Goal: Task Accomplishment & Management: Manage account settings

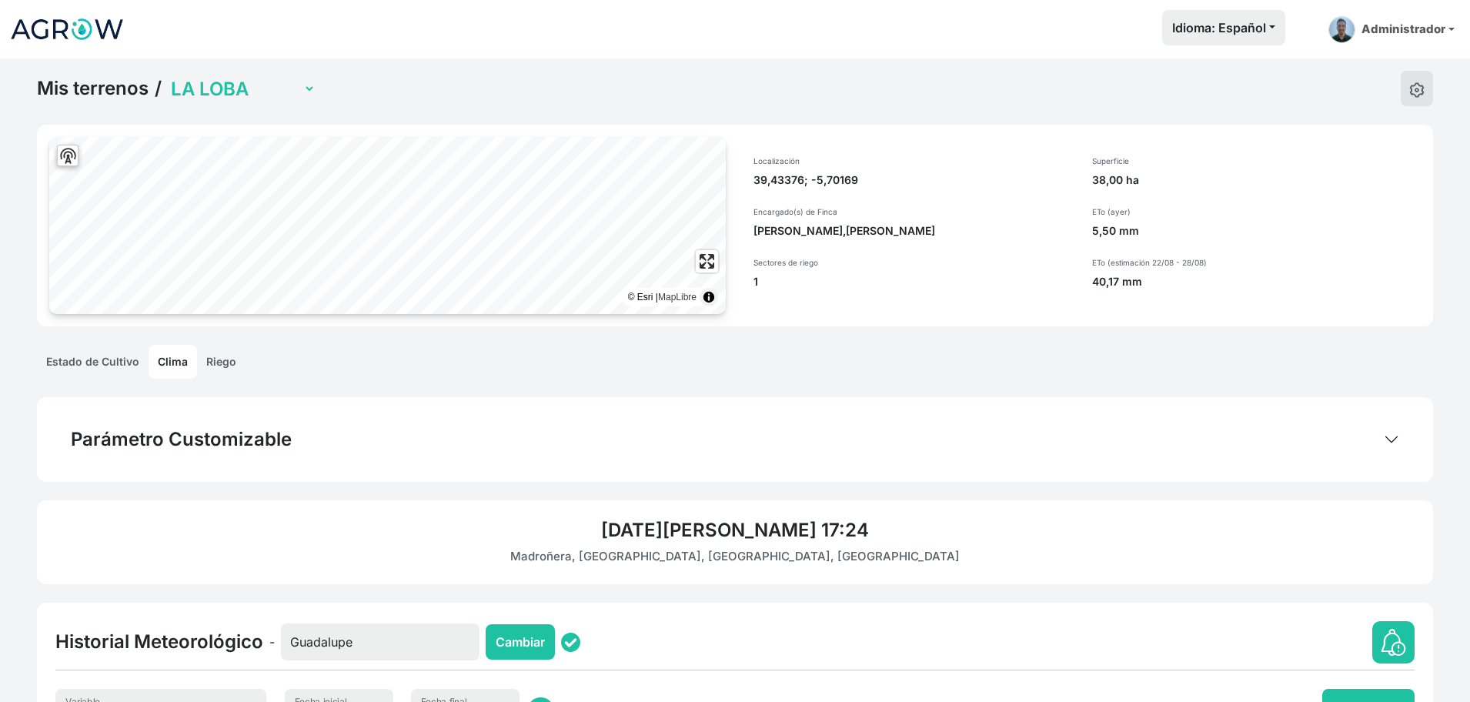
click at [115, 85] on link "Mis terrenos" at bounding box center [93, 88] width 112 height 23
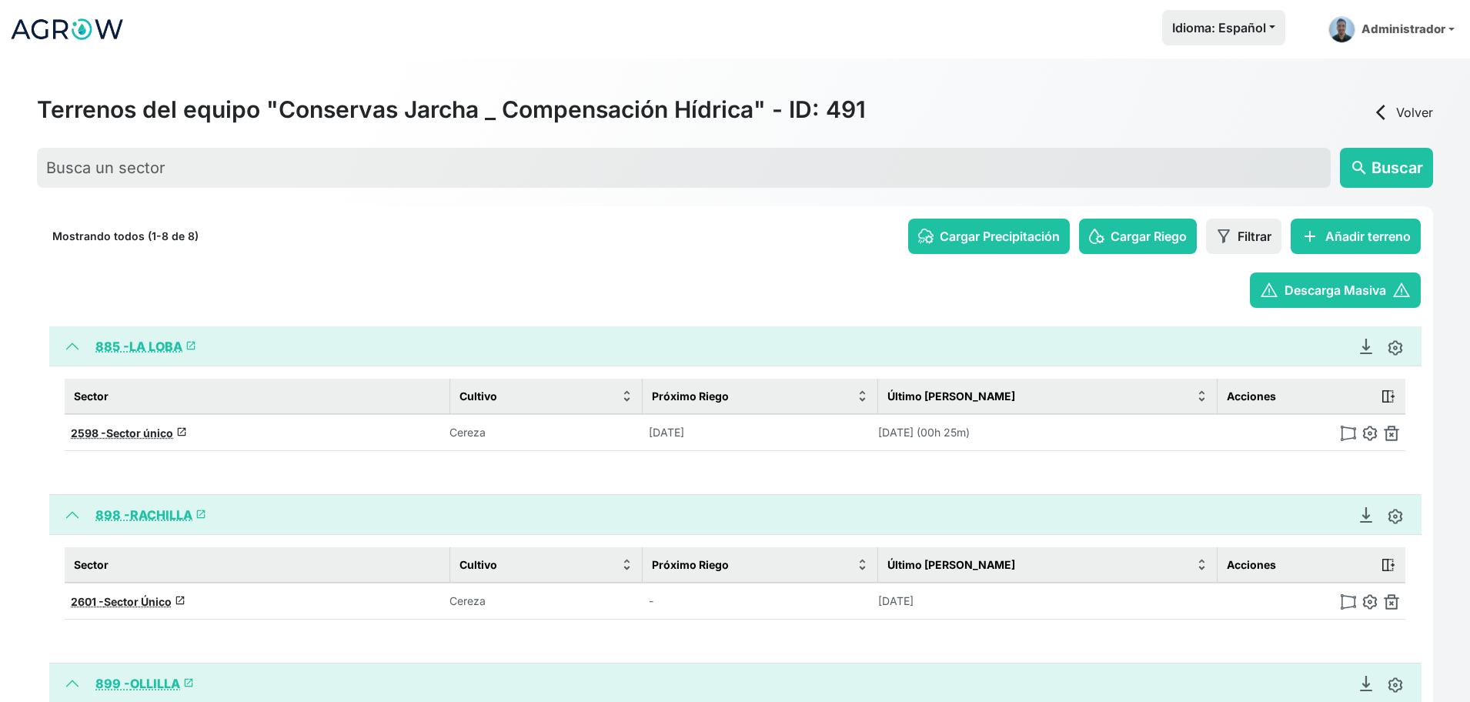
click at [1416, 112] on link "arrow_back_ios Volver" at bounding box center [1402, 112] width 62 height 18
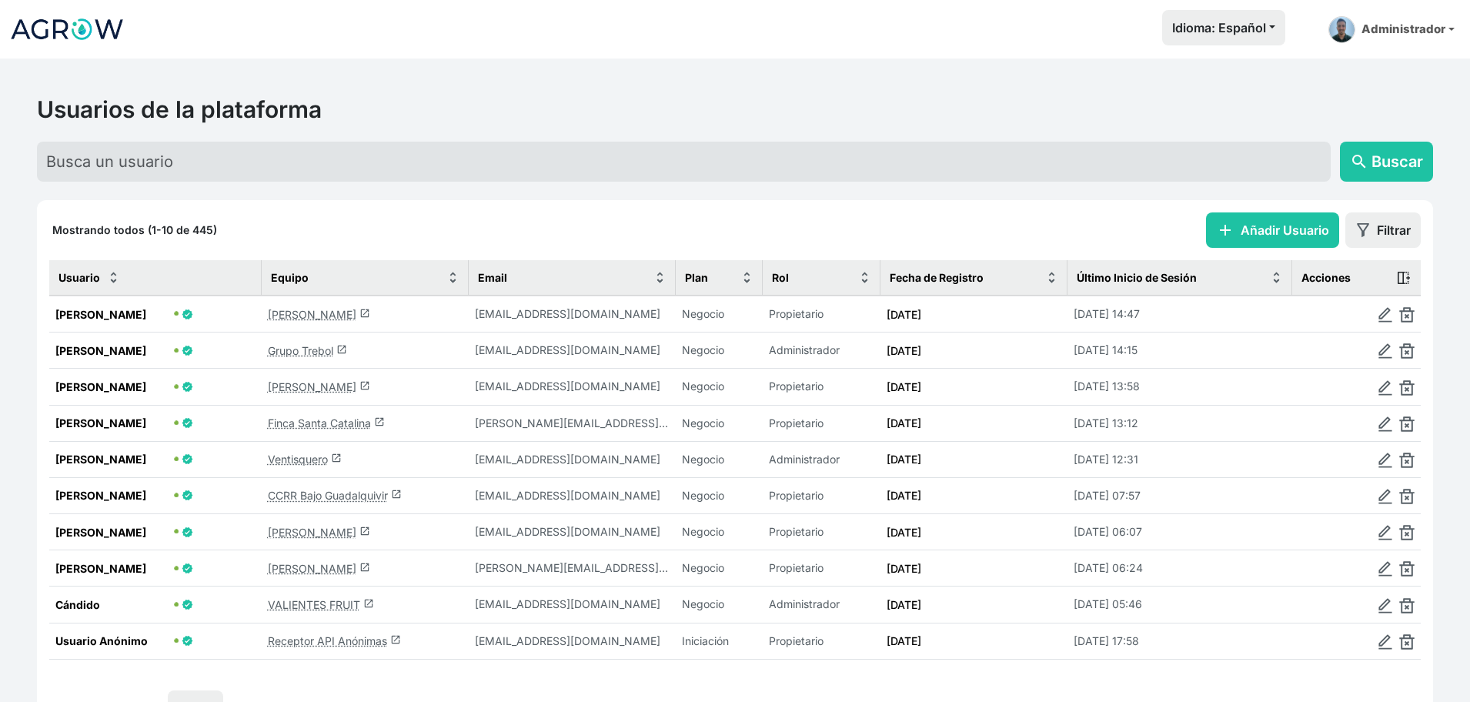
scroll to position [100, 0]
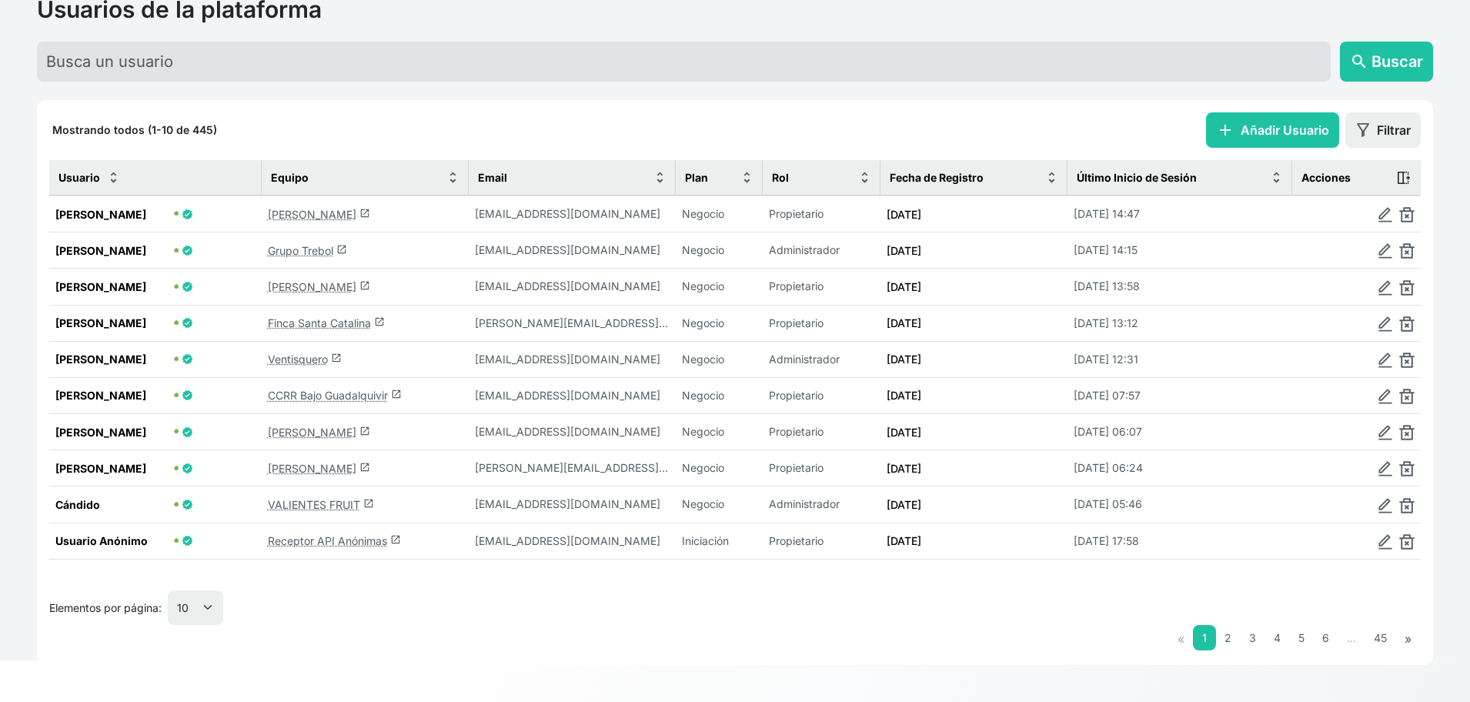
click at [299, 215] on link "Jorge Ramirez launch" at bounding box center [319, 214] width 102 height 13
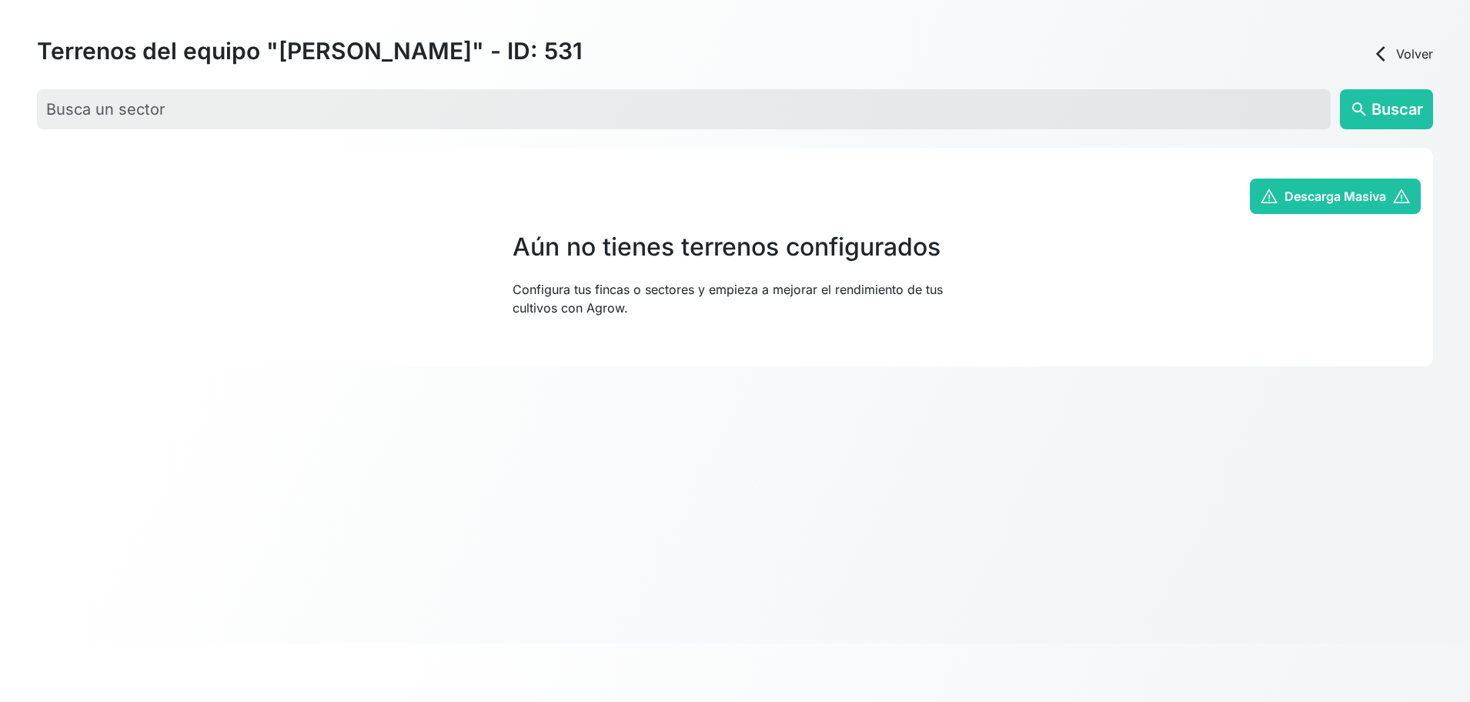
scroll to position [95, 0]
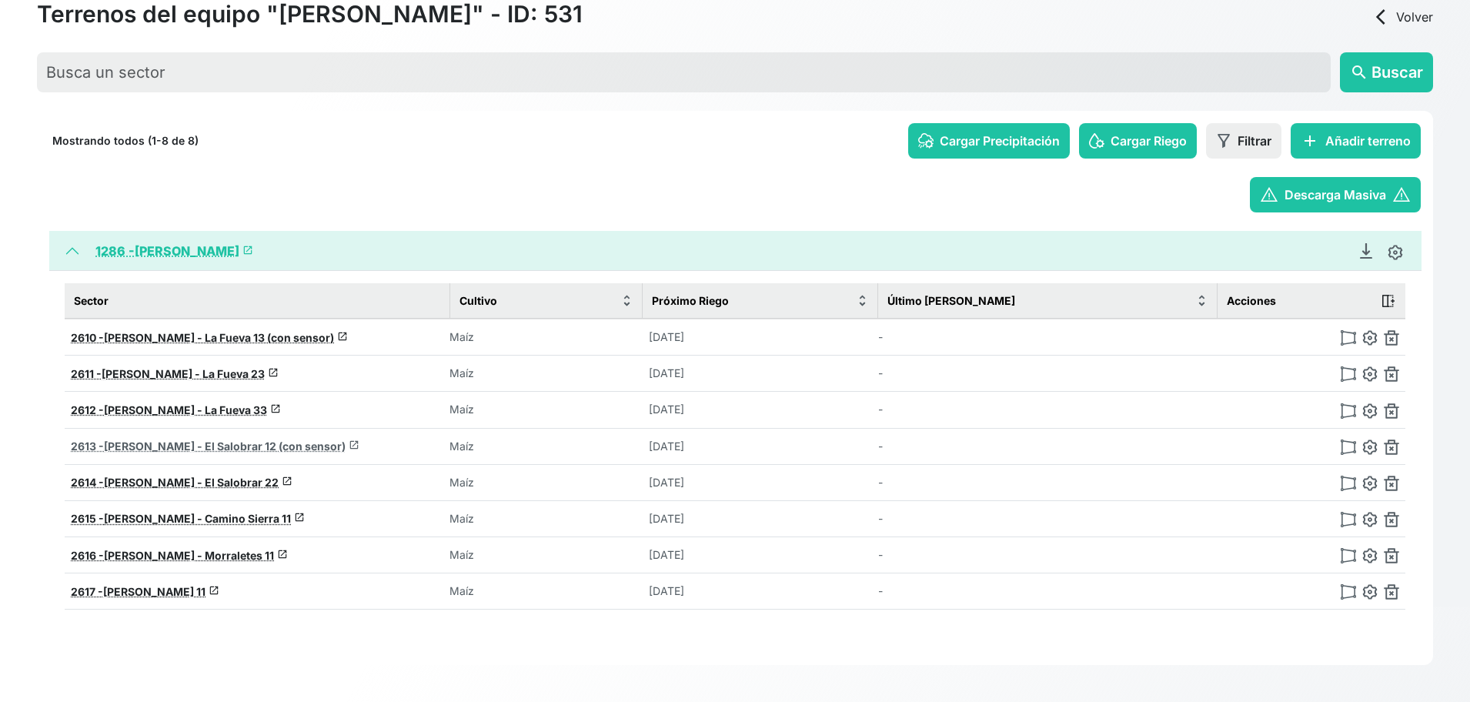
click at [202, 445] on span "[PERSON_NAME] - El Salobrar 12 (con sensor)" at bounding box center [225, 445] width 242 height 13
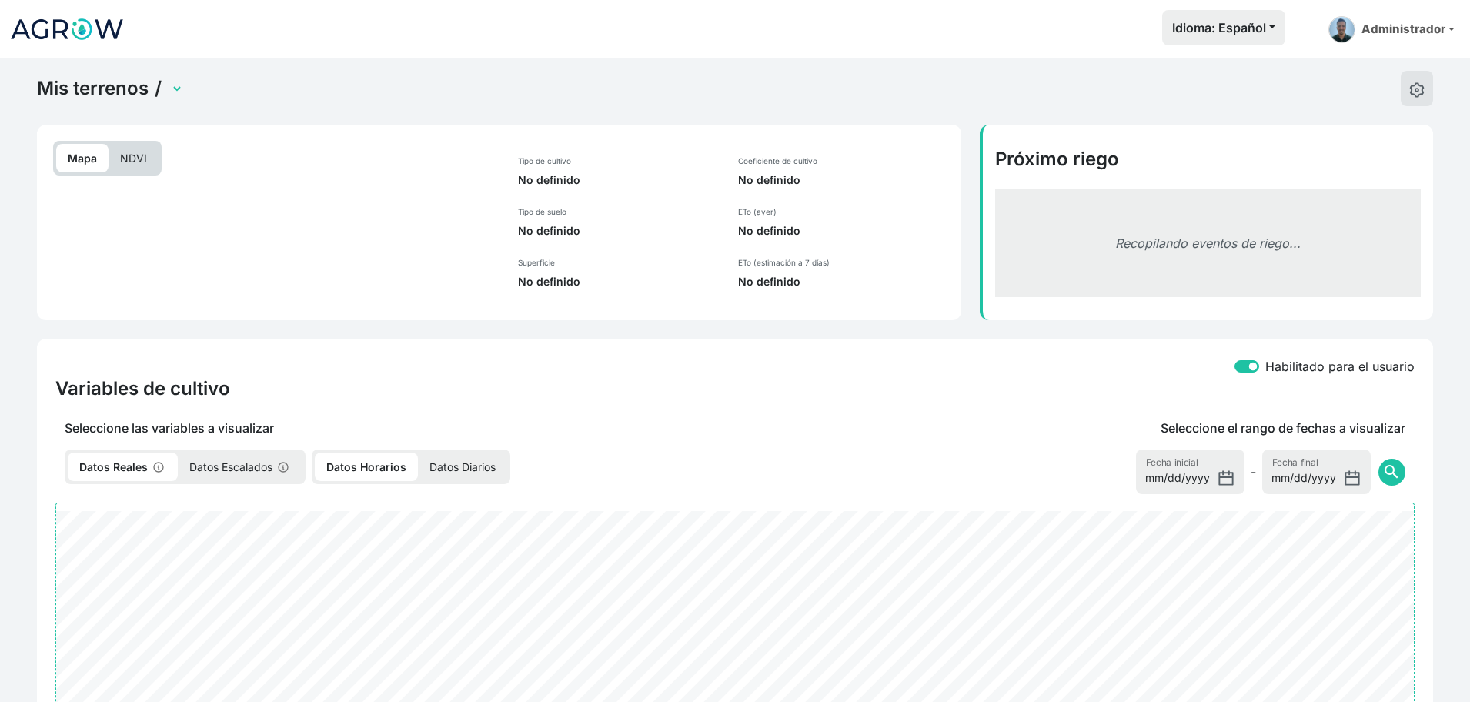
select select "2613"
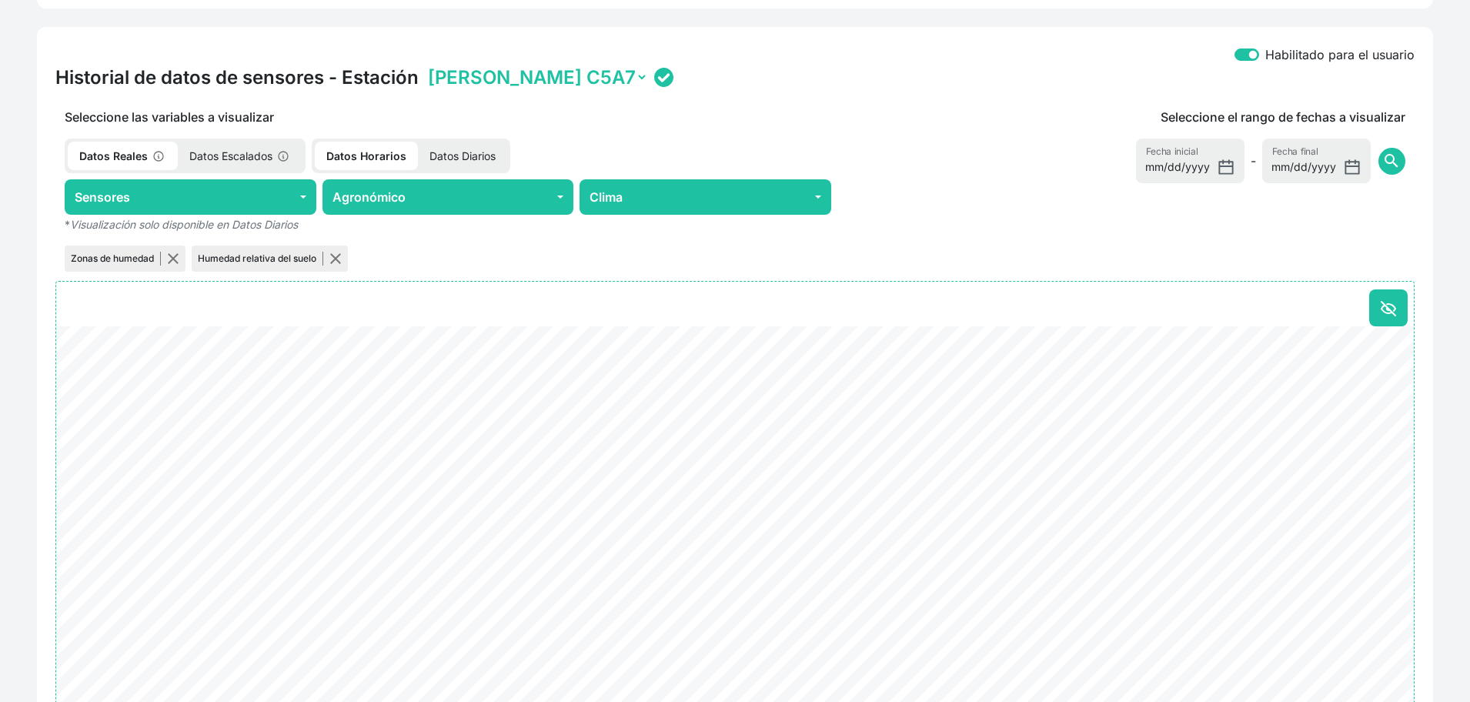
scroll to position [577, 0]
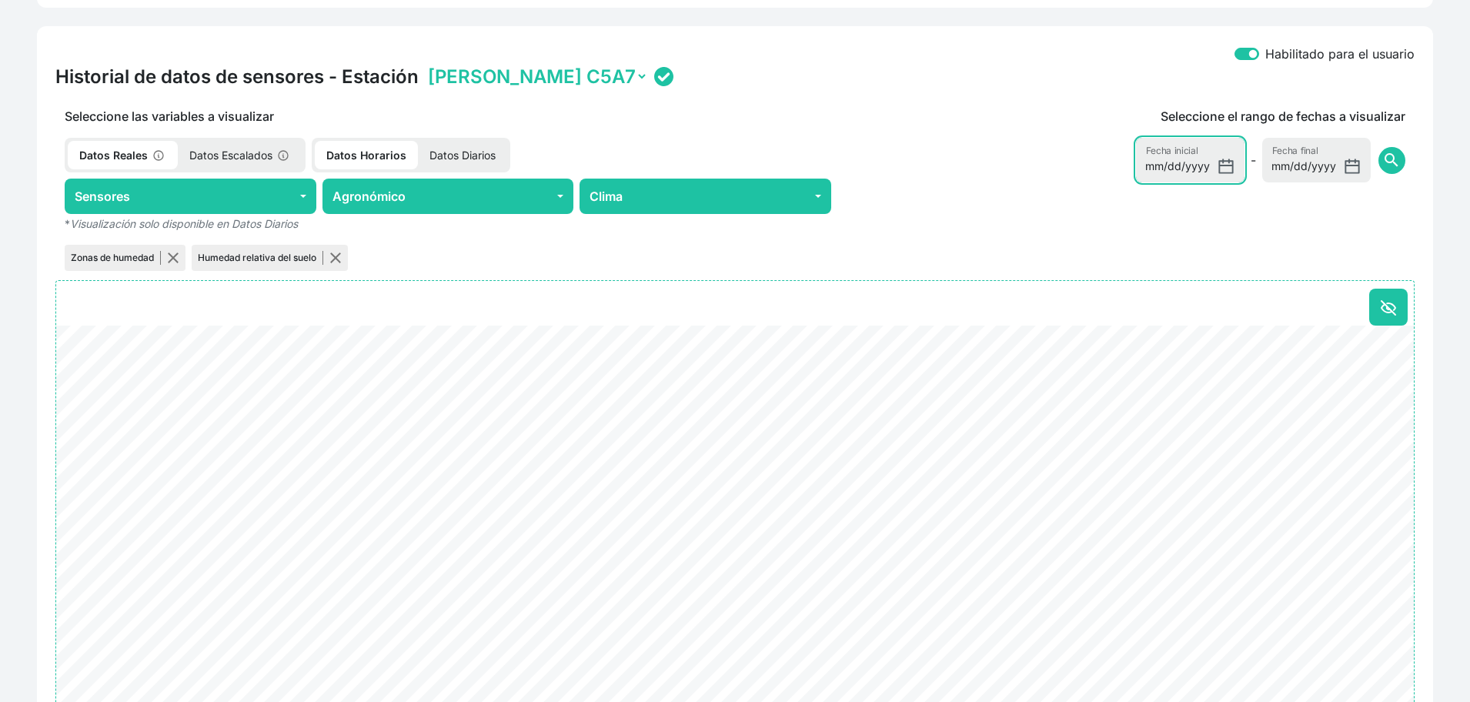
click at [1231, 167] on input "[DATE]" at bounding box center [1190, 160] width 109 height 45
type input "[DATE]"
click at [1389, 165] on span "search" at bounding box center [1391, 160] width 18 height 18
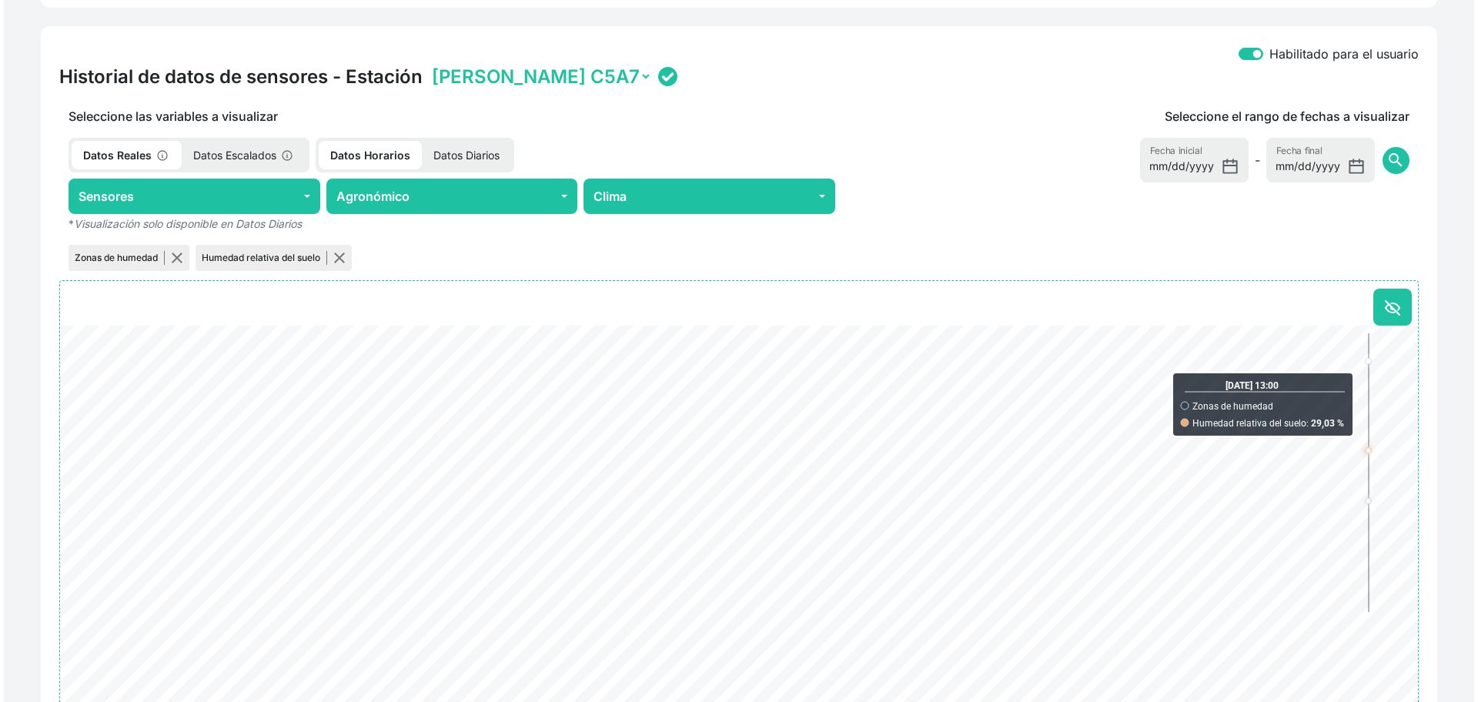
scroll to position [0, 0]
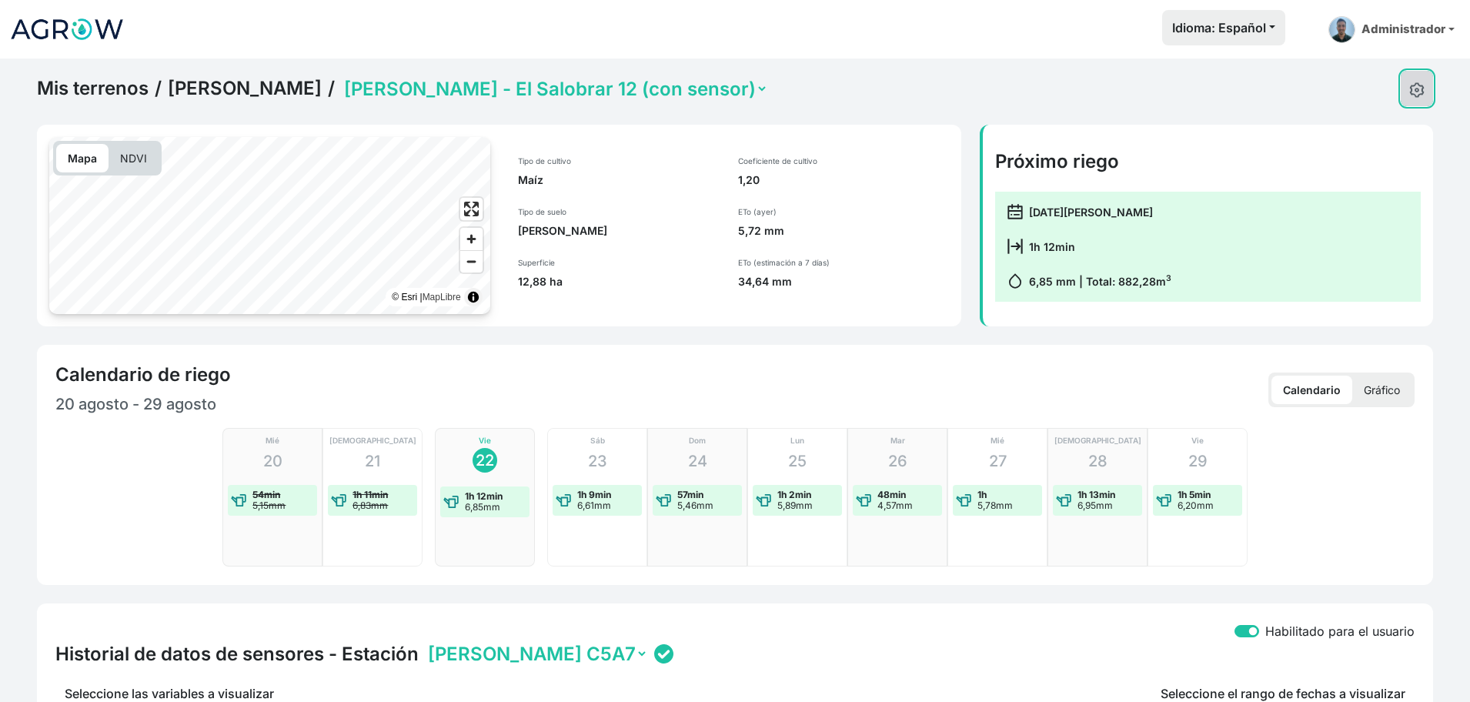
click at [1419, 93] on img at bounding box center [1416, 89] width 15 height 15
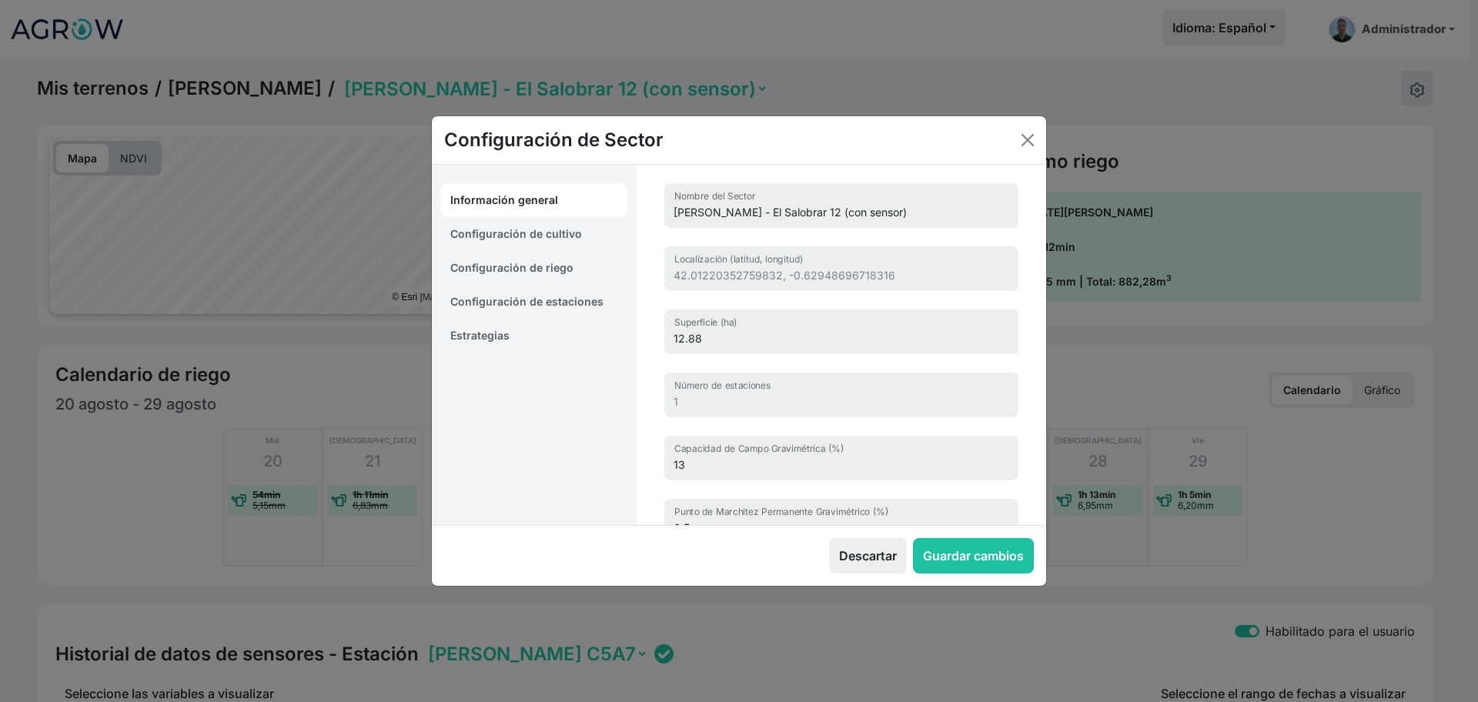
click at [497, 337] on link "Estrategias" at bounding box center [534, 336] width 186 height 34
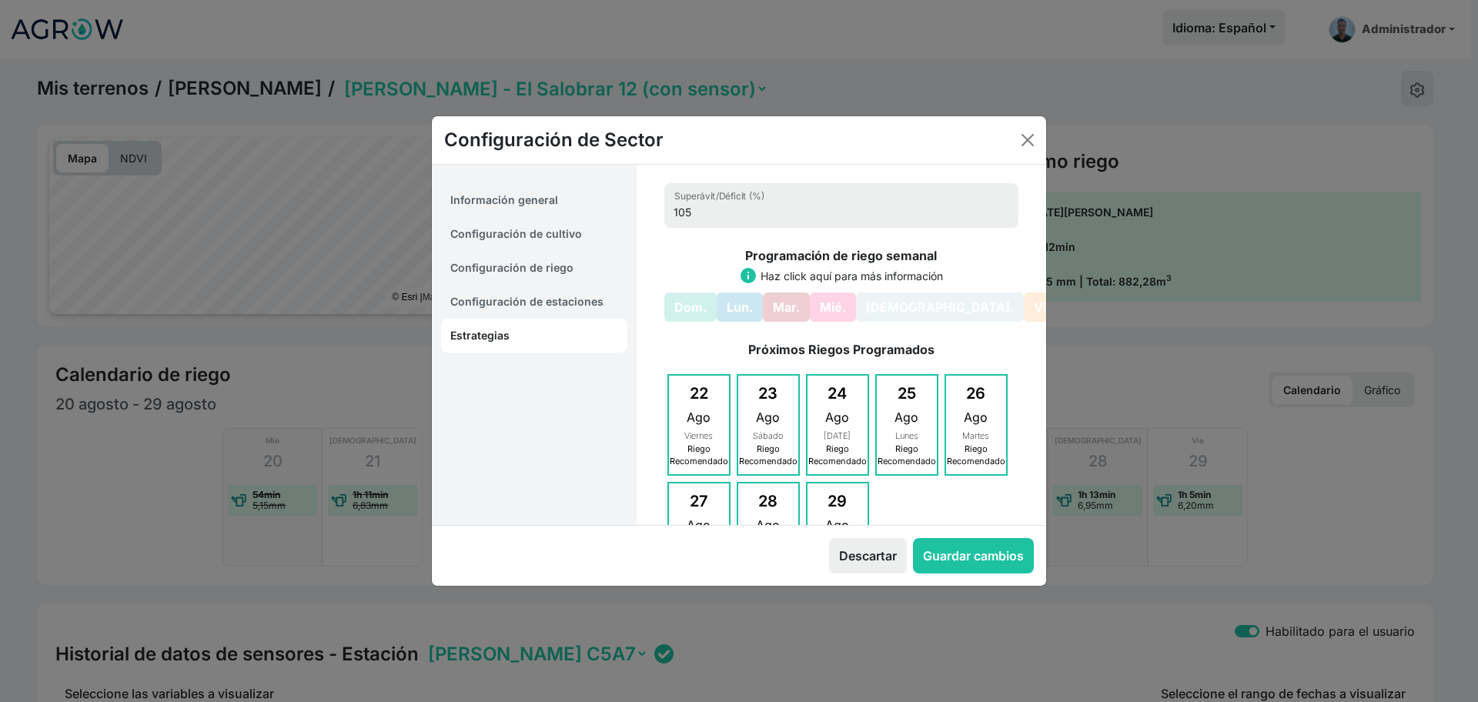
click at [575, 305] on link "Configuración de estaciones" at bounding box center [534, 302] width 186 height 34
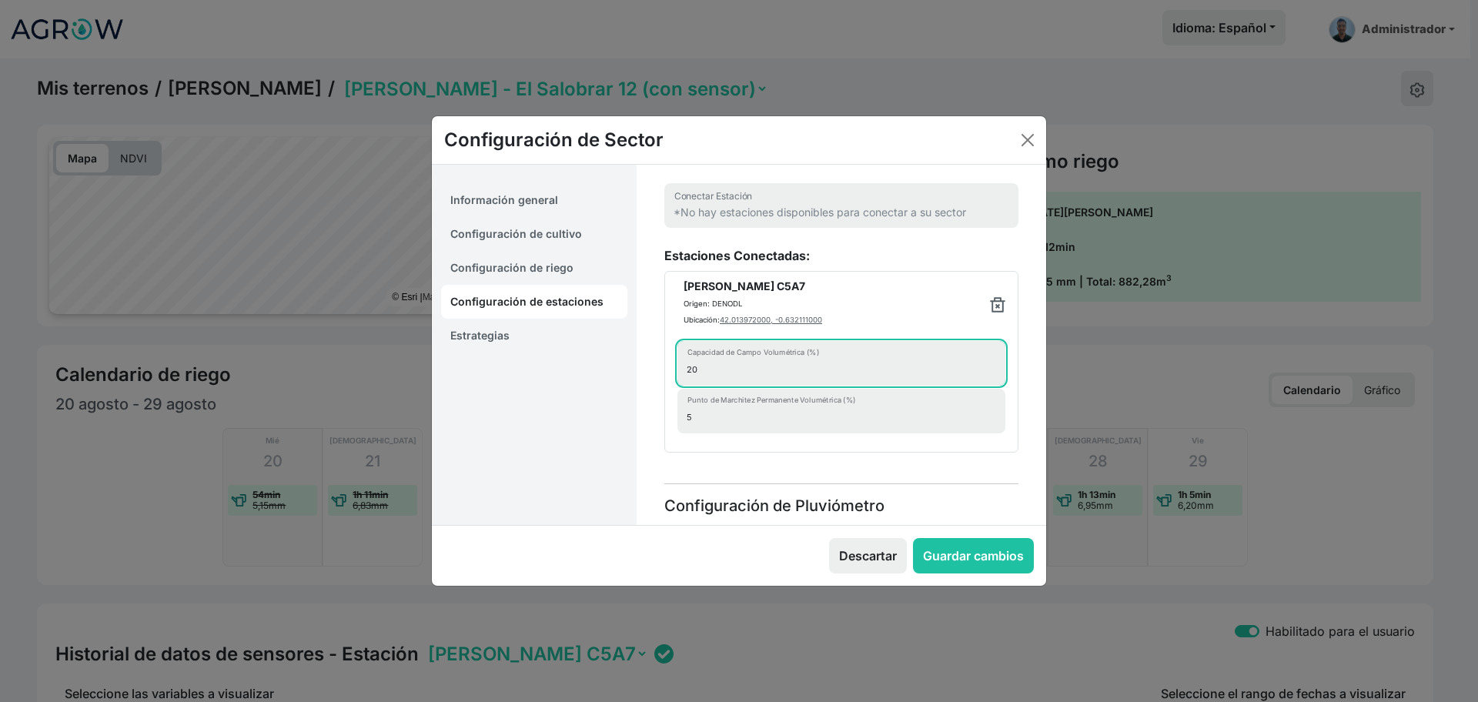
click at [726, 376] on input "20" at bounding box center [841, 363] width 328 height 45
type input "29"
click at [707, 423] on input "5" at bounding box center [841, 411] width 328 height 45
type input "14"
click at [746, 465] on div "Estaciones Conectadas: LoRa C5A7 Origen: DENODL Ubicación: 42.013972000, -0.632…" at bounding box center [841, 358] width 372 height 225
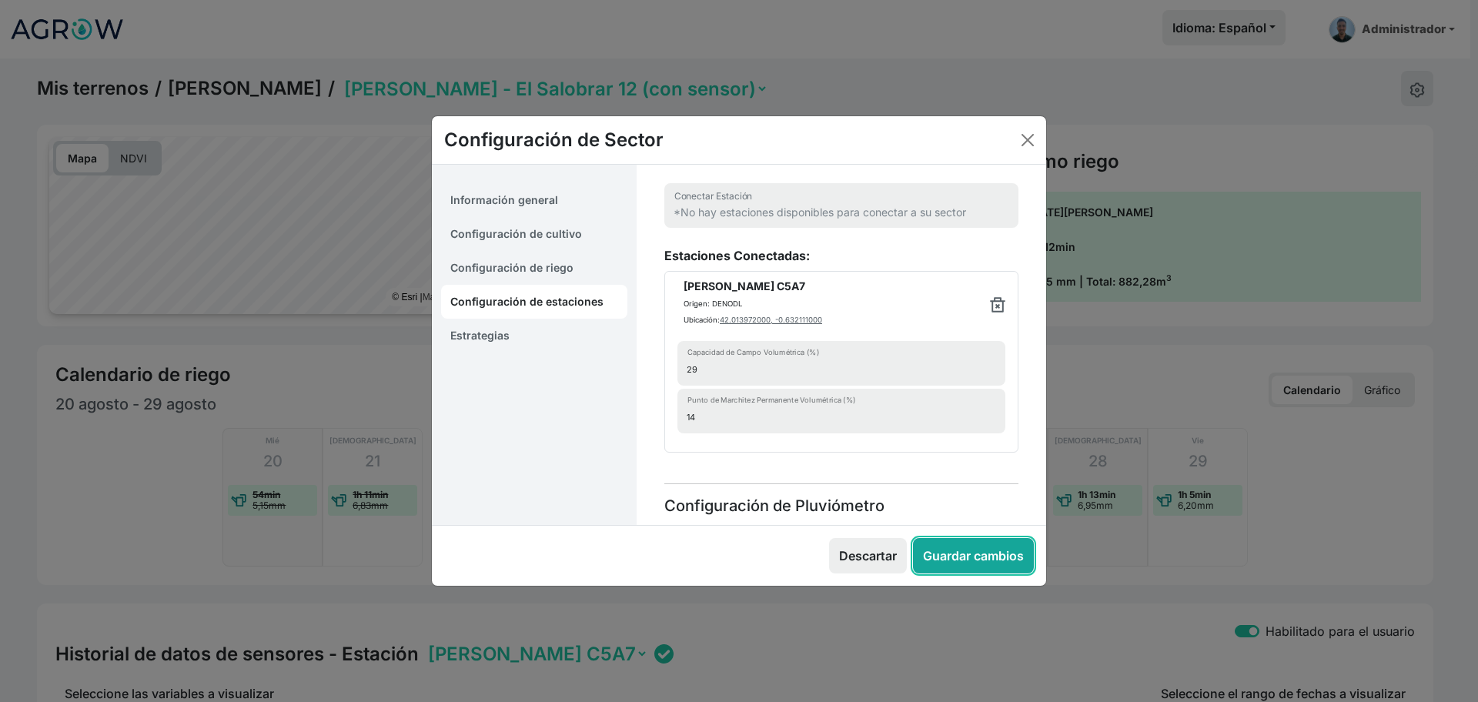
click at [968, 559] on button "Guardar cambios" at bounding box center [973, 555] width 121 height 35
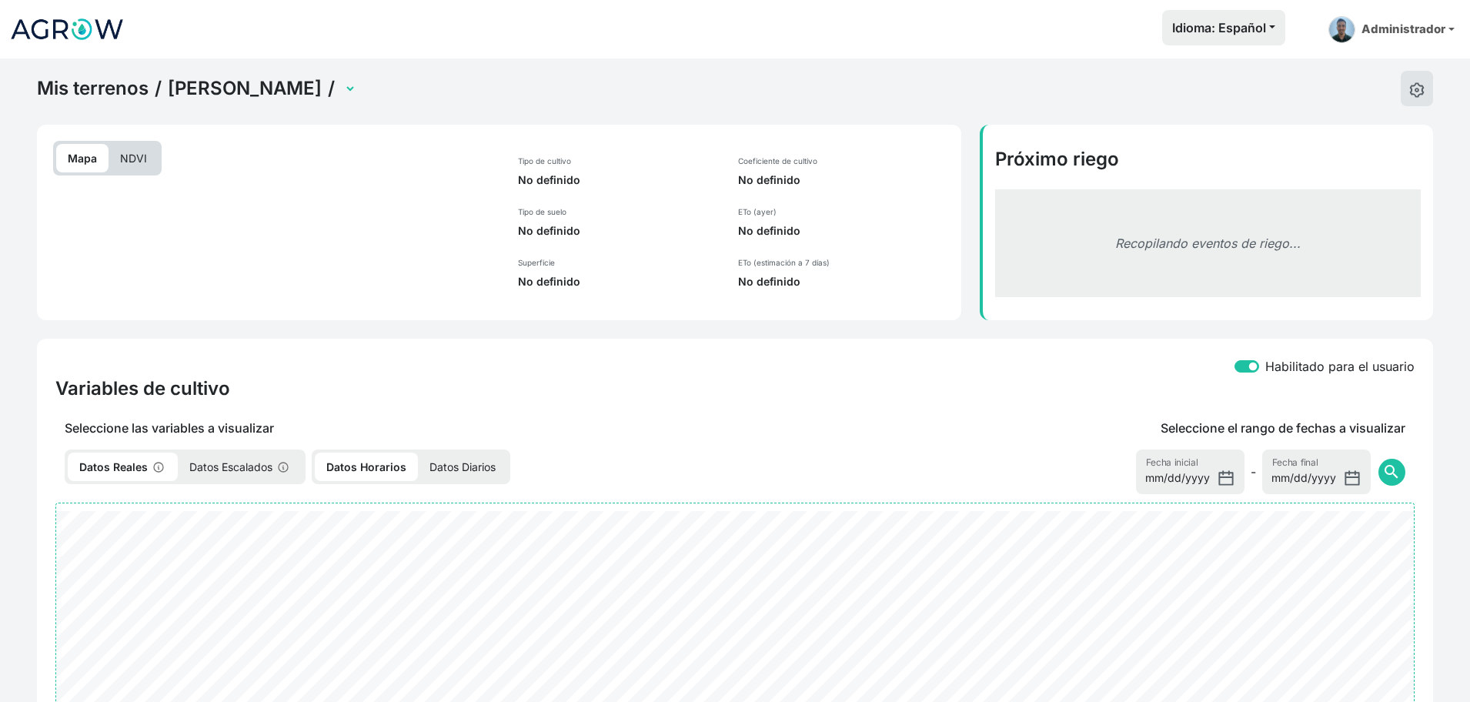
select select "2613"
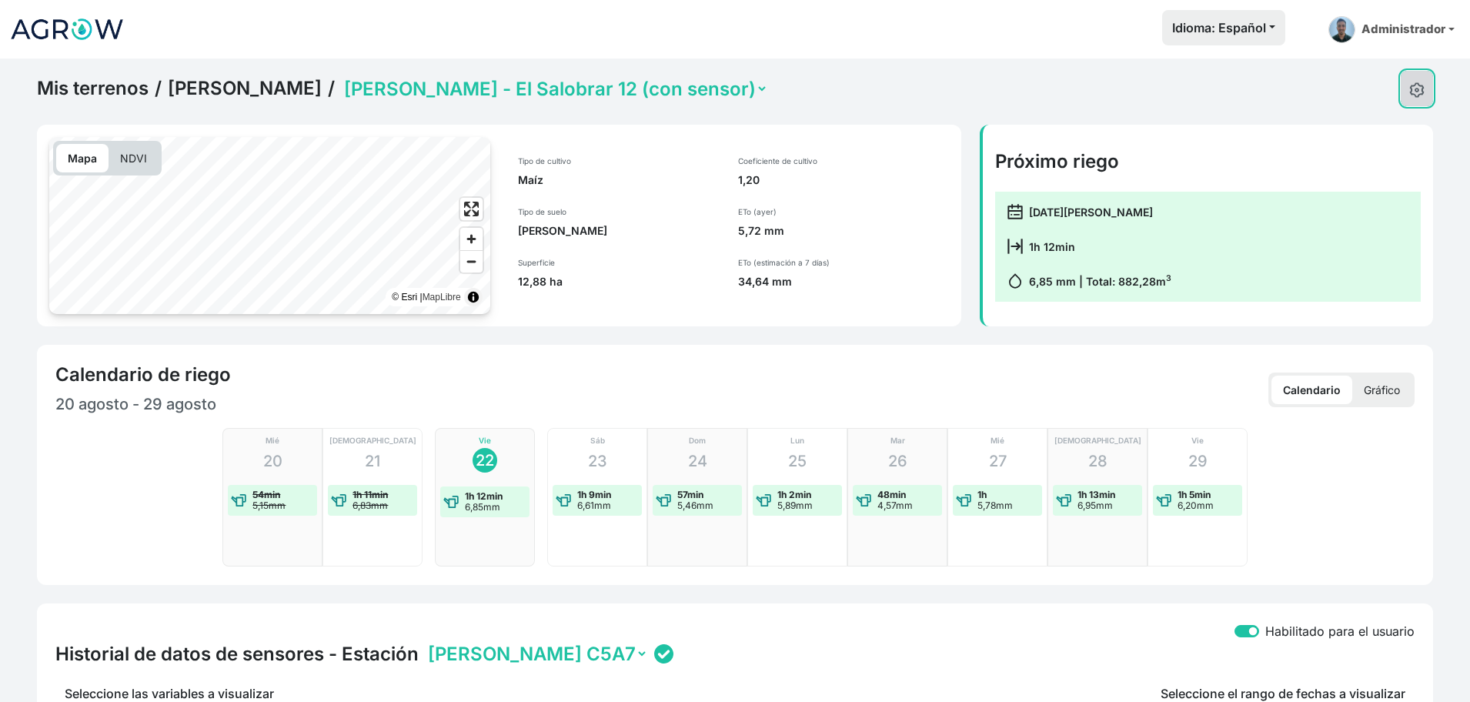
click at [1412, 100] on button at bounding box center [1417, 88] width 32 height 35
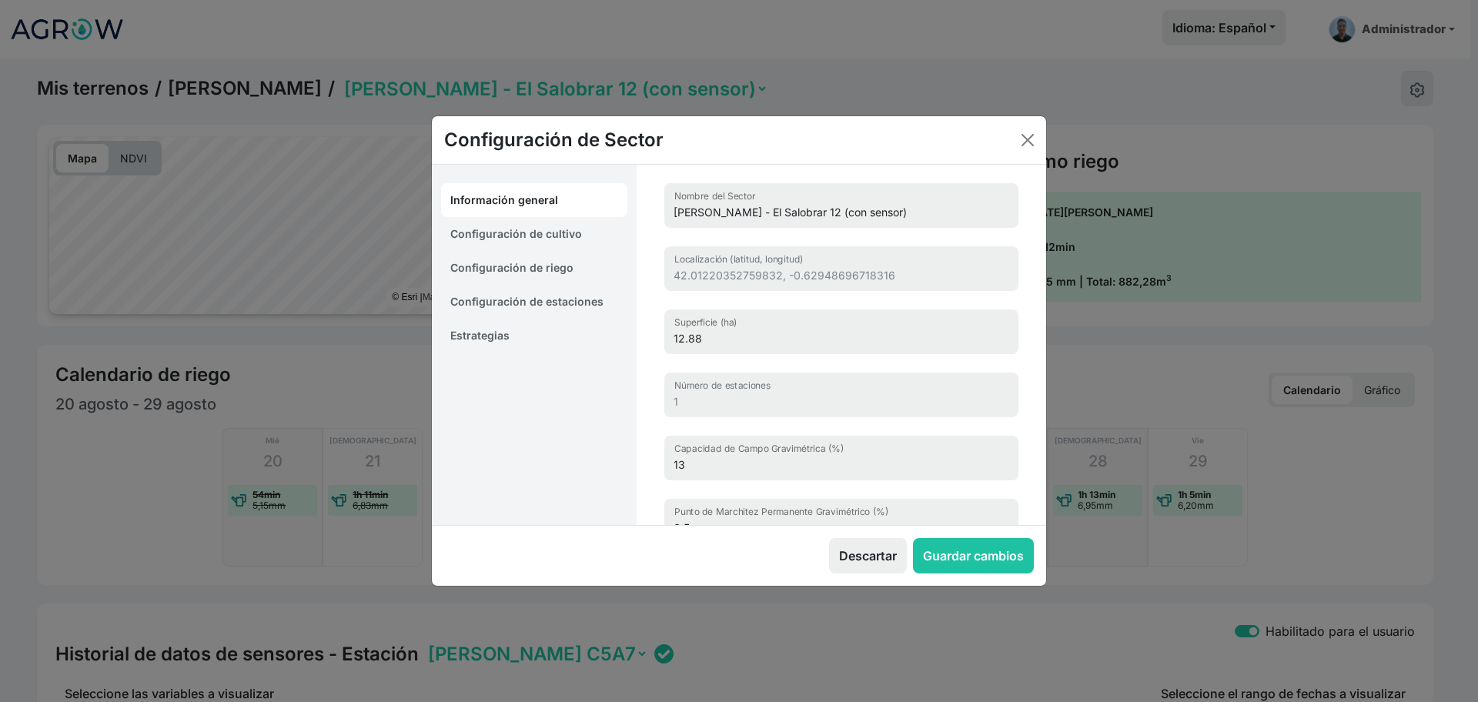
click at [489, 331] on link "Estrategias" at bounding box center [534, 336] width 186 height 34
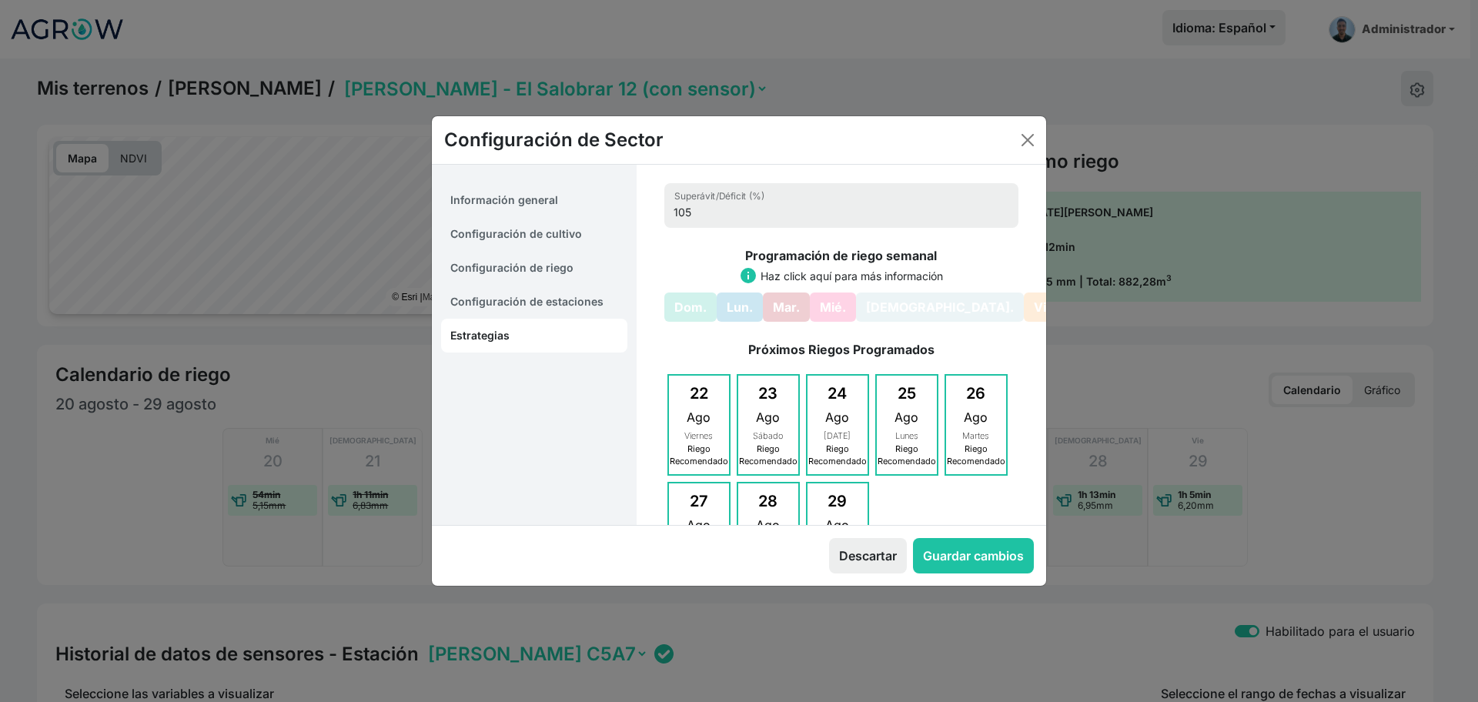
click at [572, 299] on link "Configuración de estaciones" at bounding box center [534, 302] width 186 height 34
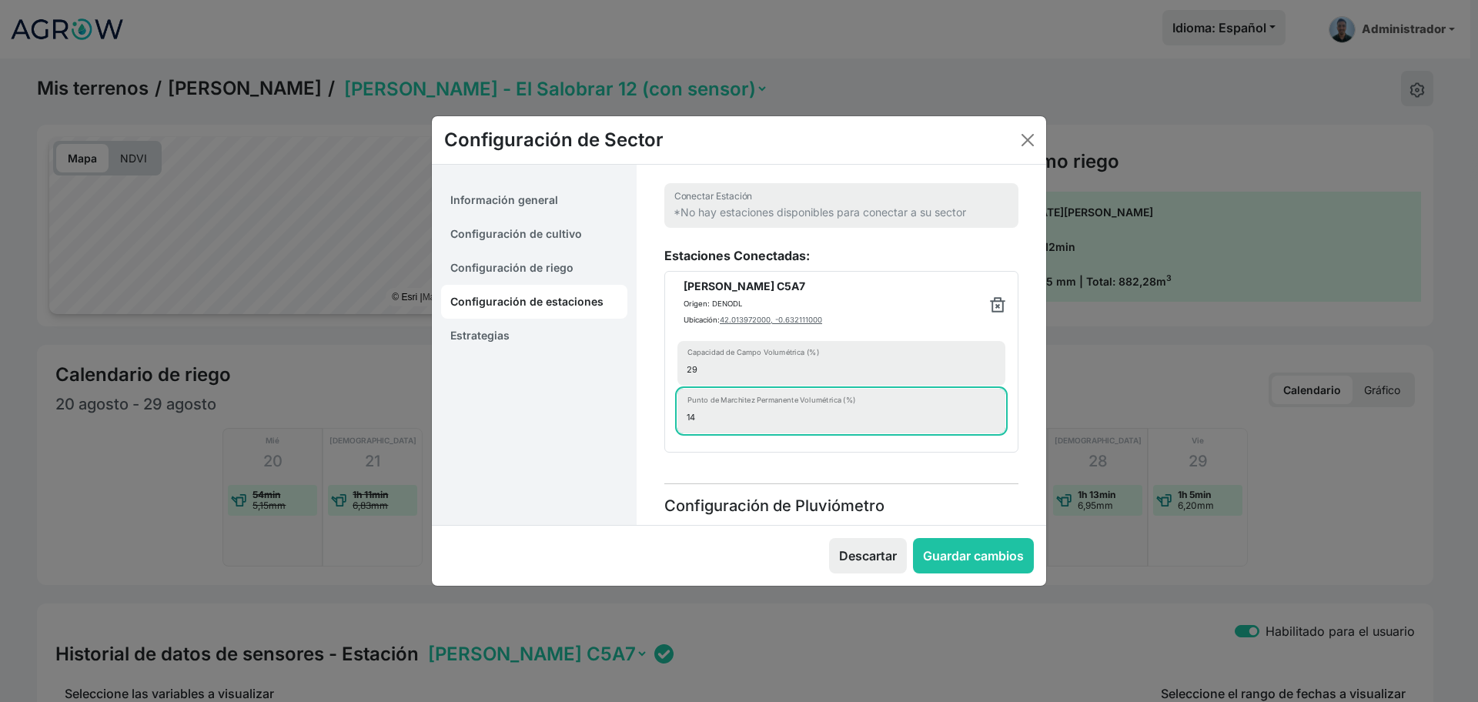
click at [756, 403] on input "14" at bounding box center [841, 411] width 328 height 45
type input "17"
click at [670, 457] on div "Estaciones Conectadas: LoRa C5A7 Origen: DENODL Ubicación: 42.013972000, -0.632…" at bounding box center [841, 358] width 372 height 225
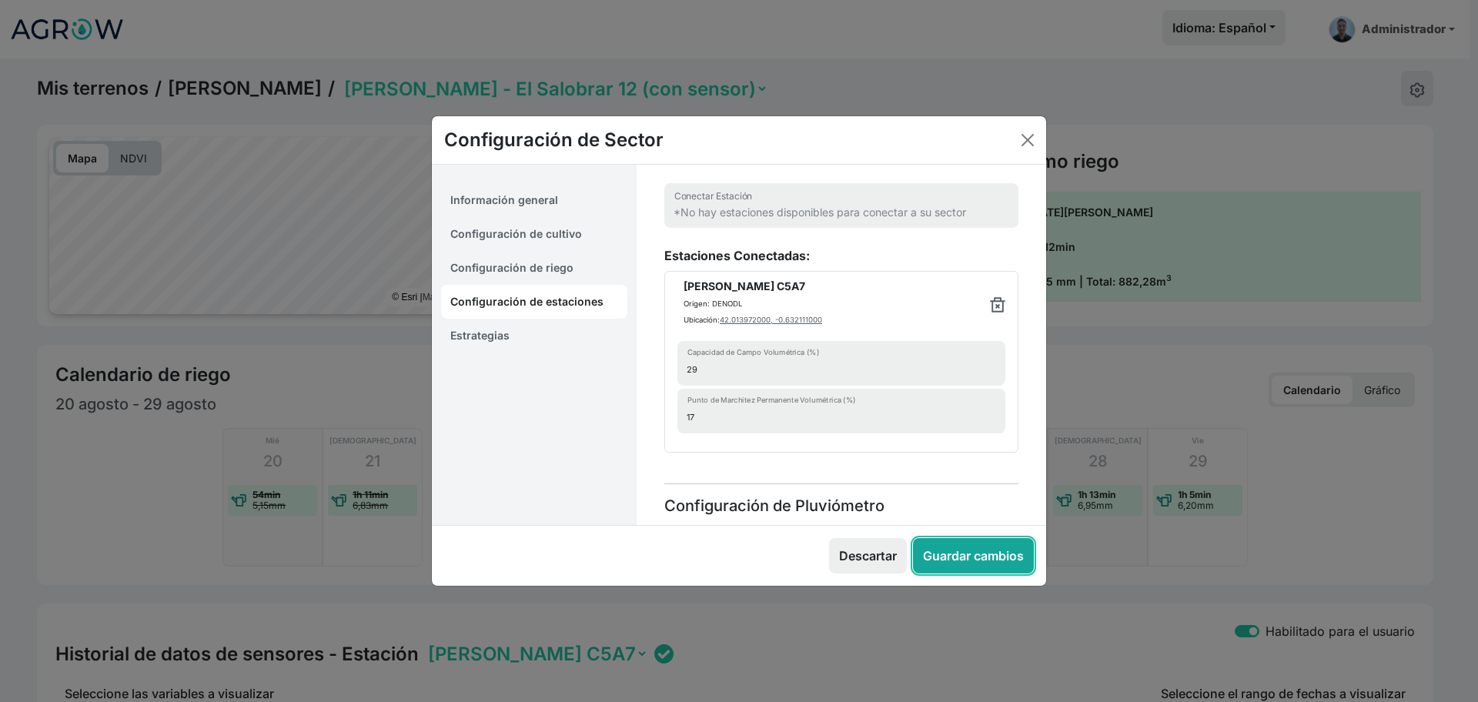
click at [984, 553] on button "Guardar cambios" at bounding box center [973, 555] width 121 height 35
select select "10"
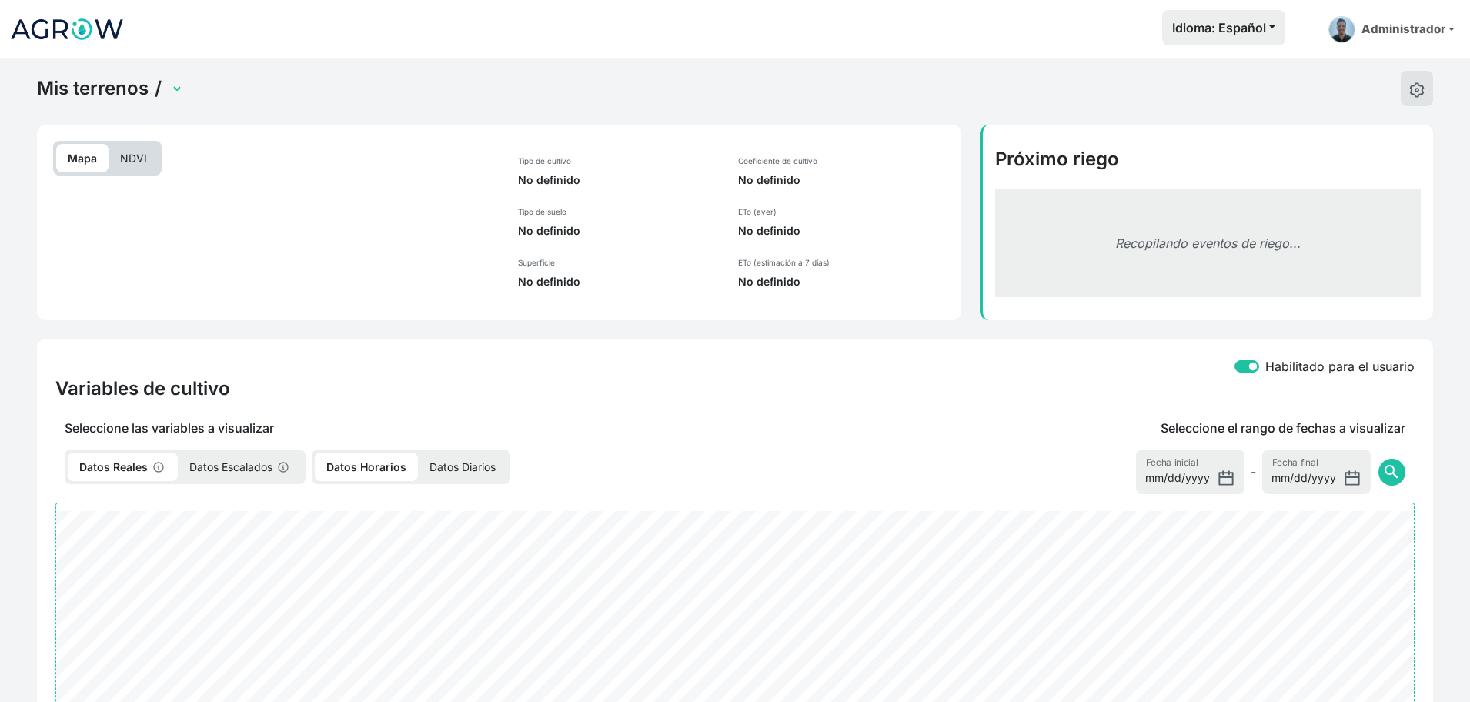
select select "2613"
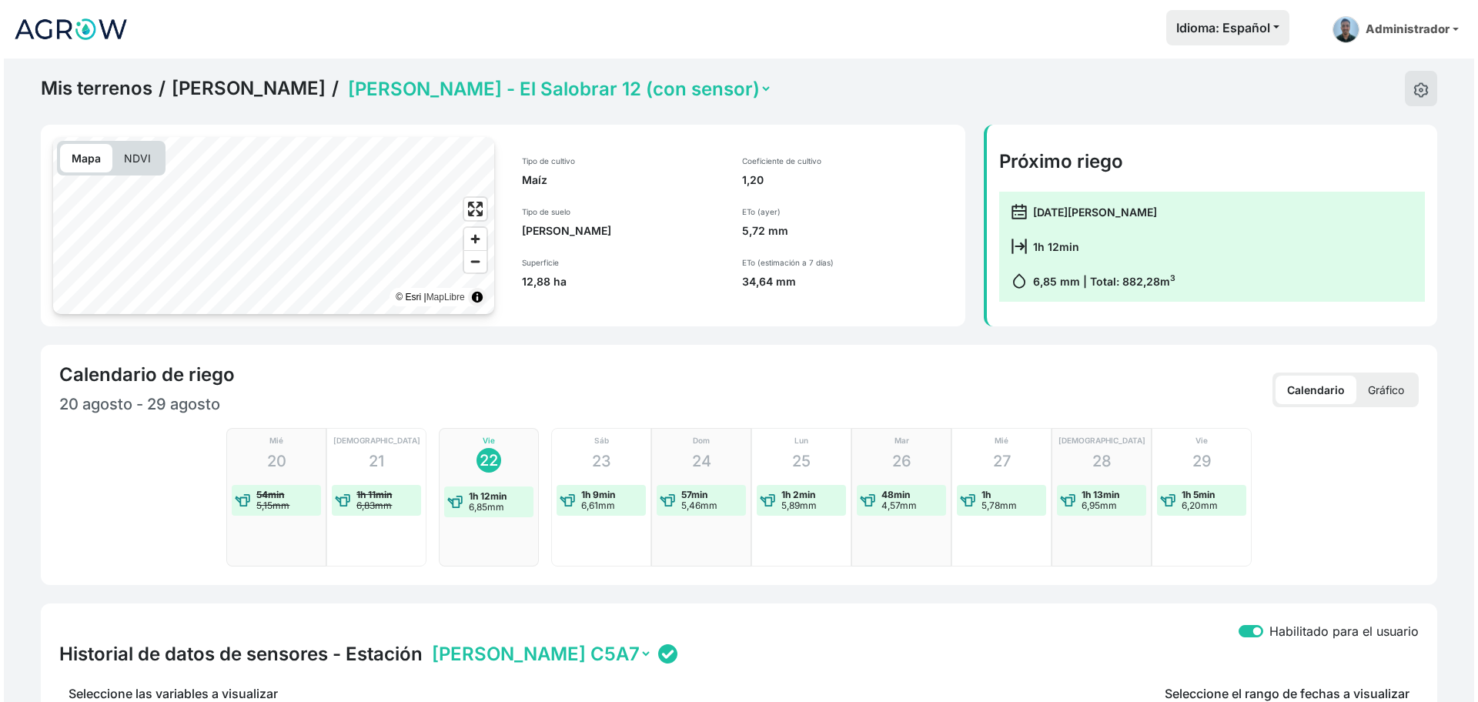
scroll to position [1, 0]
click at [1425, 96] on button at bounding box center [1417, 87] width 32 height 35
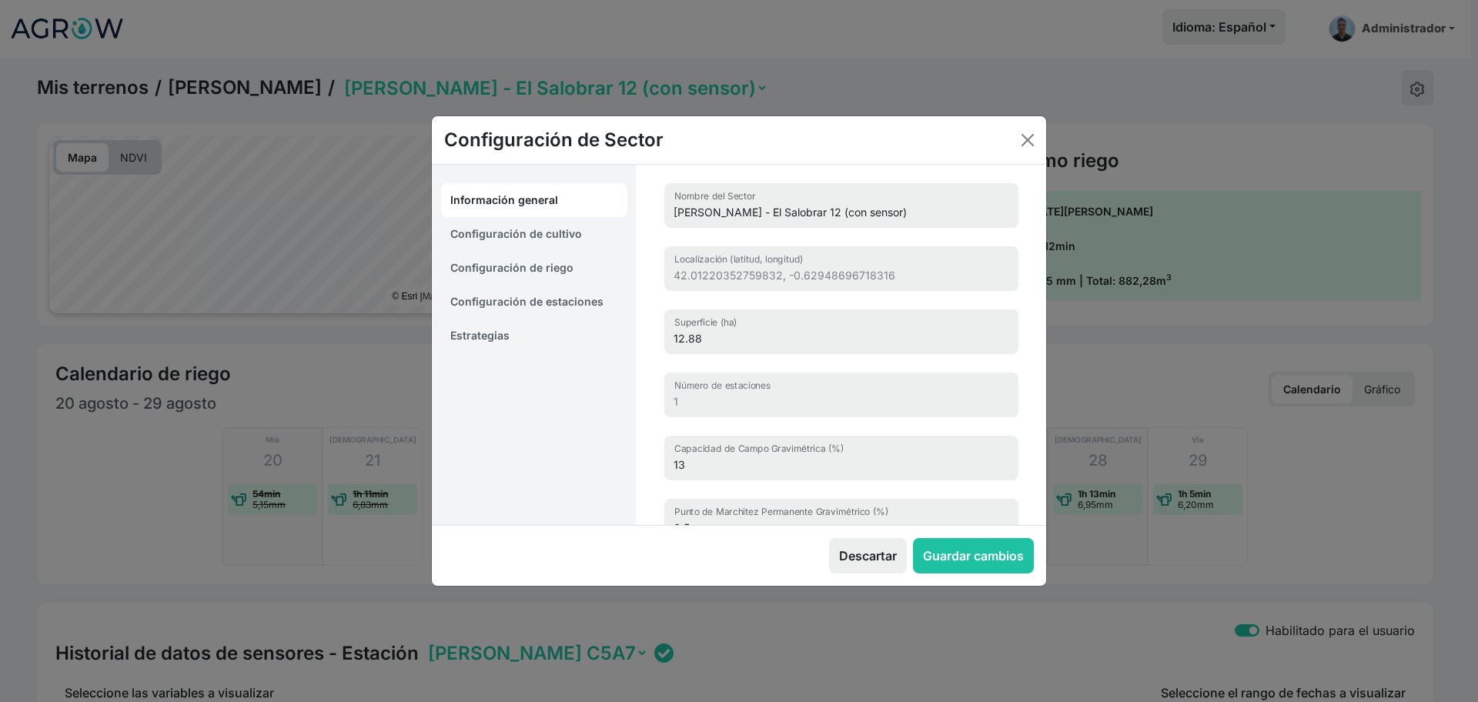
click at [537, 302] on link "Configuración de estaciones" at bounding box center [534, 302] width 186 height 34
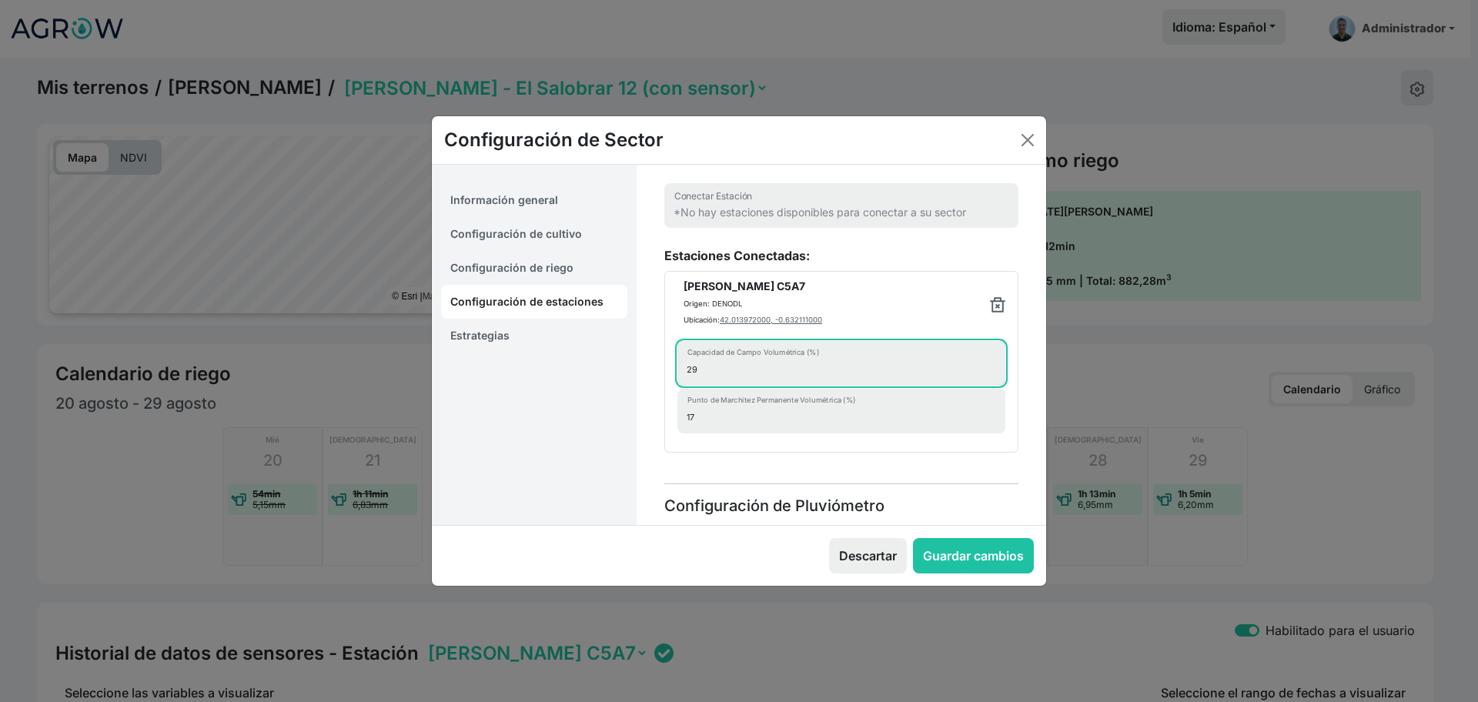
click at [756, 379] on input "29" at bounding box center [841, 363] width 328 height 45
type input "2"
type input "30"
click at [719, 423] on input "17" at bounding box center [841, 411] width 328 height 45
type input "18"
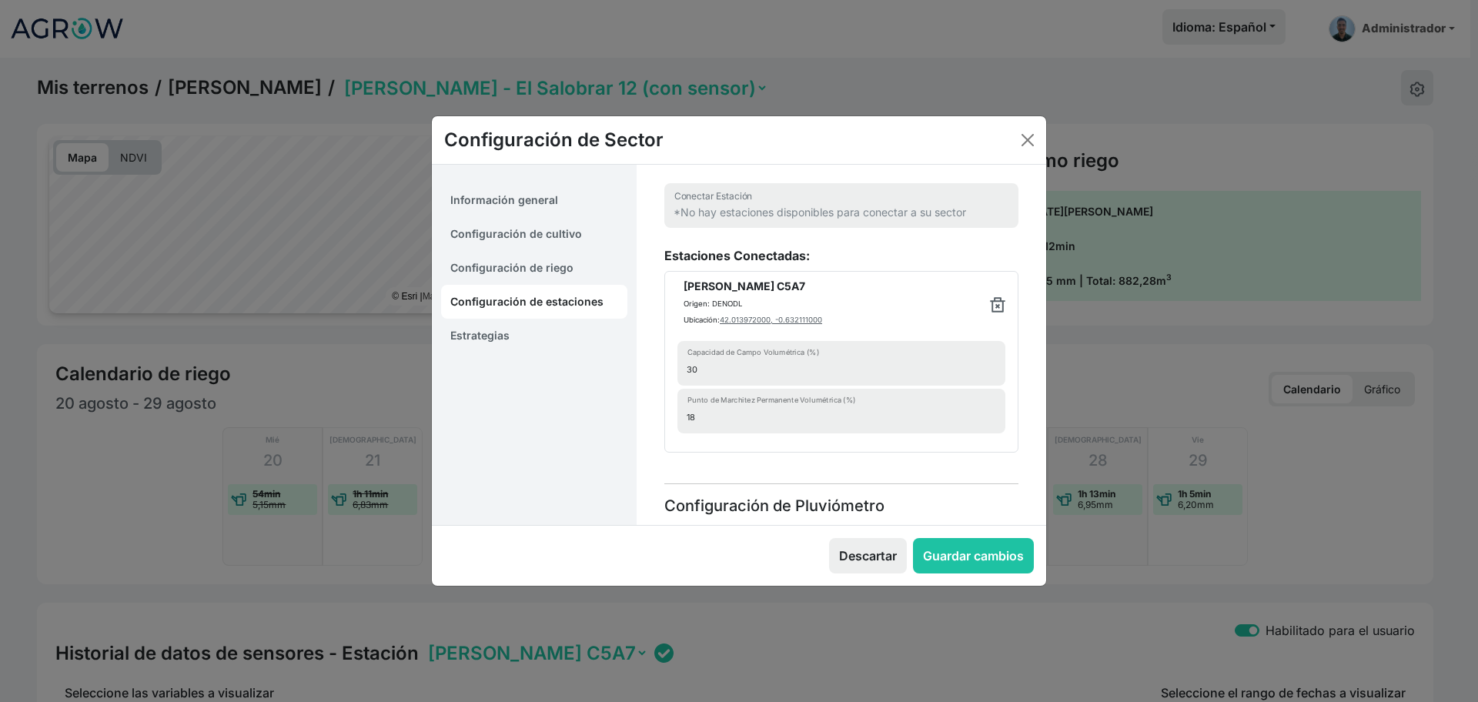
drag, startPoint x: 813, startPoint y: 473, endPoint x: 821, endPoint y: 475, distance: 8.6
click at [821, 475] on div "*No hay estaciones disponibles para conectar a su sector Conectar Estación Esta…" at bounding box center [841, 387] width 391 height 444
click at [992, 549] on button "Guardar cambios" at bounding box center [973, 555] width 121 height 35
select select "10"
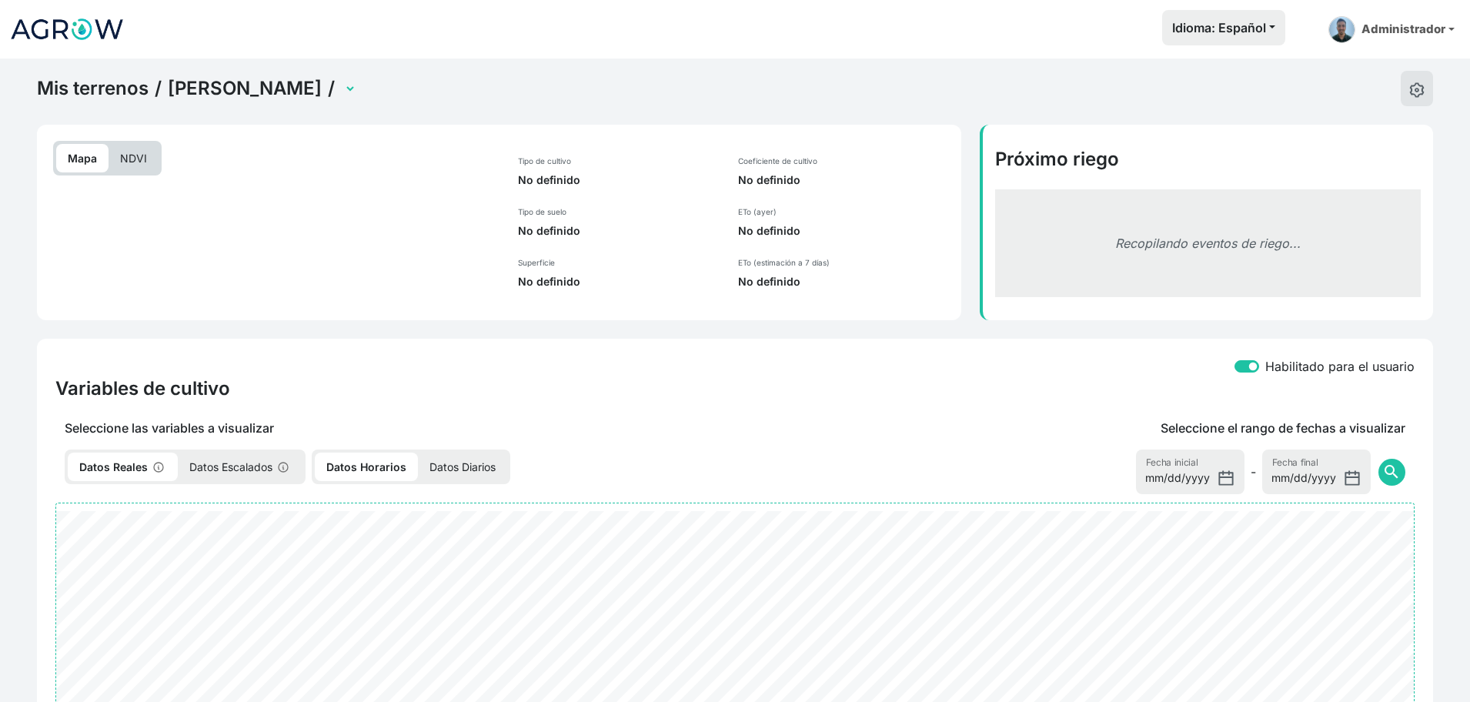
select select "2613"
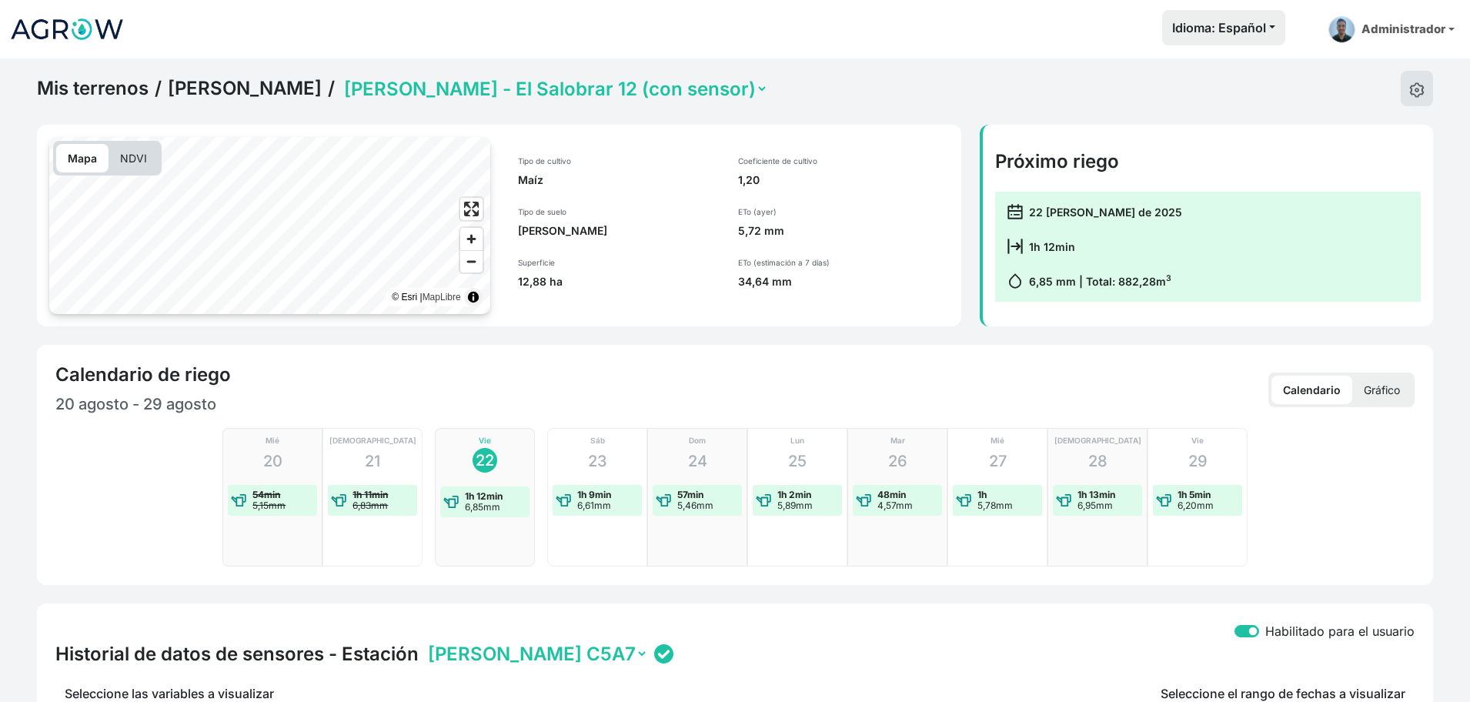
click at [100, 85] on link "Mis terrenos" at bounding box center [93, 88] width 112 height 23
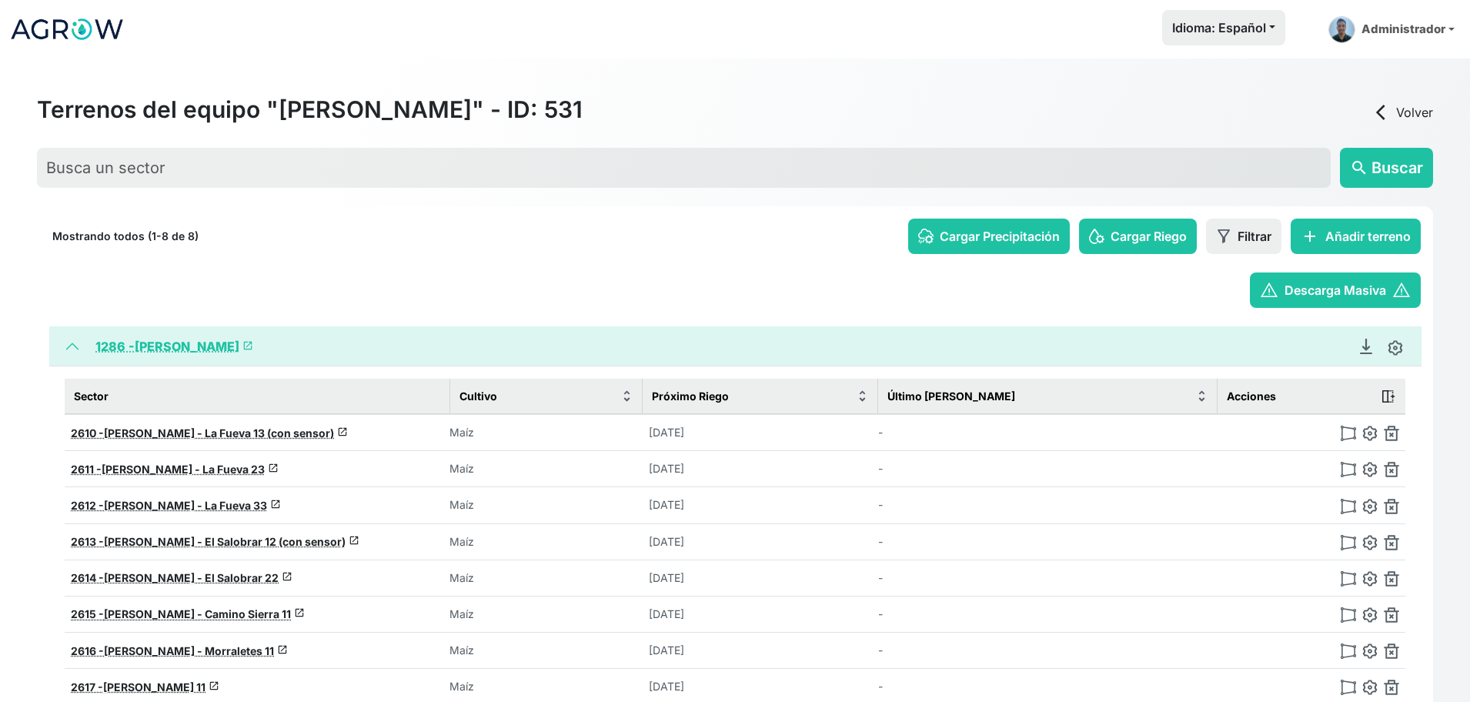
scroll to position [57, 0]
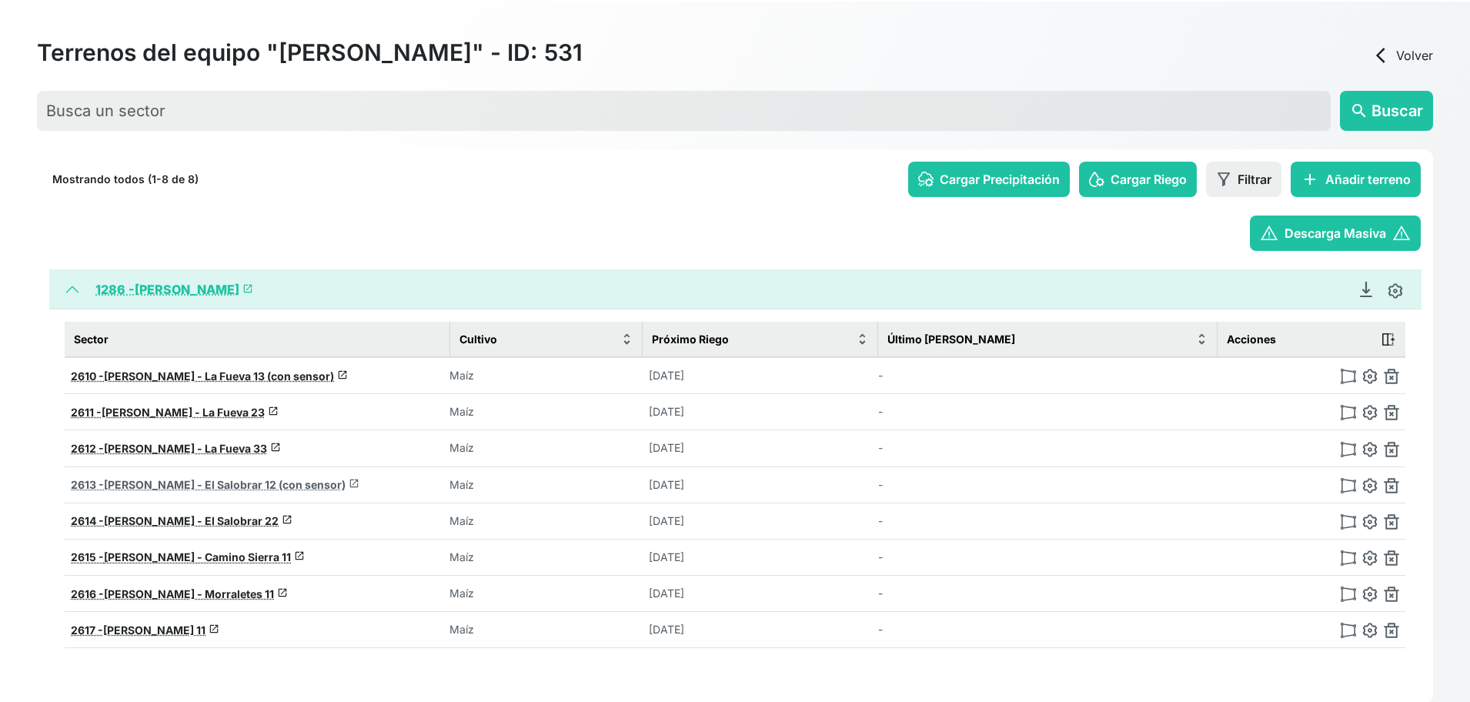
click at [221, 487] on span "[PERSON_NAME] - El Salobrar 12 (con sensor)" at bounding box center [225, 484] width 242 height 13
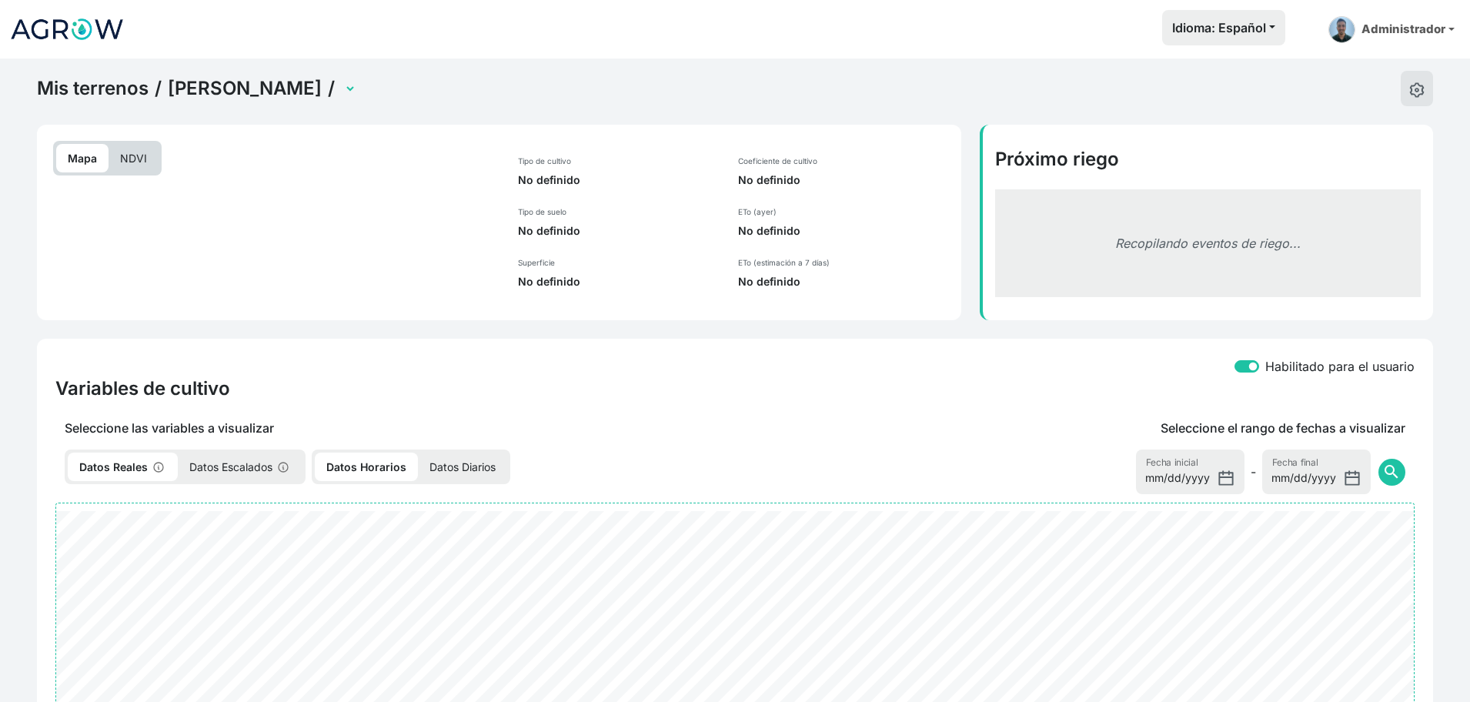
select select "2613"
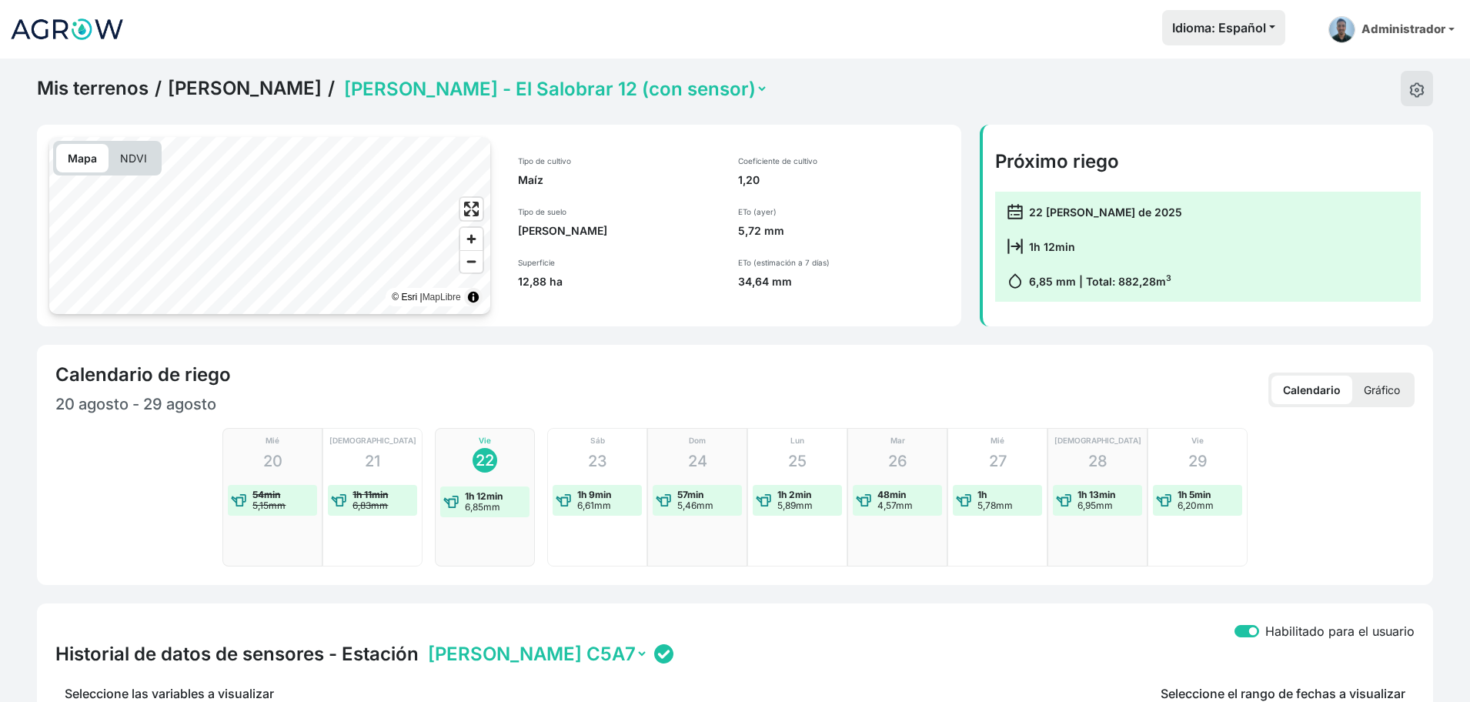
click at [433, 80] on select "[PERSON_NAME] Sierra 11 [PERSON_NAME] - El Salobrar 12 (con sensor) [PERSON_NAM…" at bounding box center [554, 89] width 427 height 24
click at [341, 77] on select "[PERSON_NAME] Sierra 11 [PERSON_NAME] - El Salobrar 12 (con sensor) [PERSON_NAM…" at bounding box center [554, 89] width 427 height 24
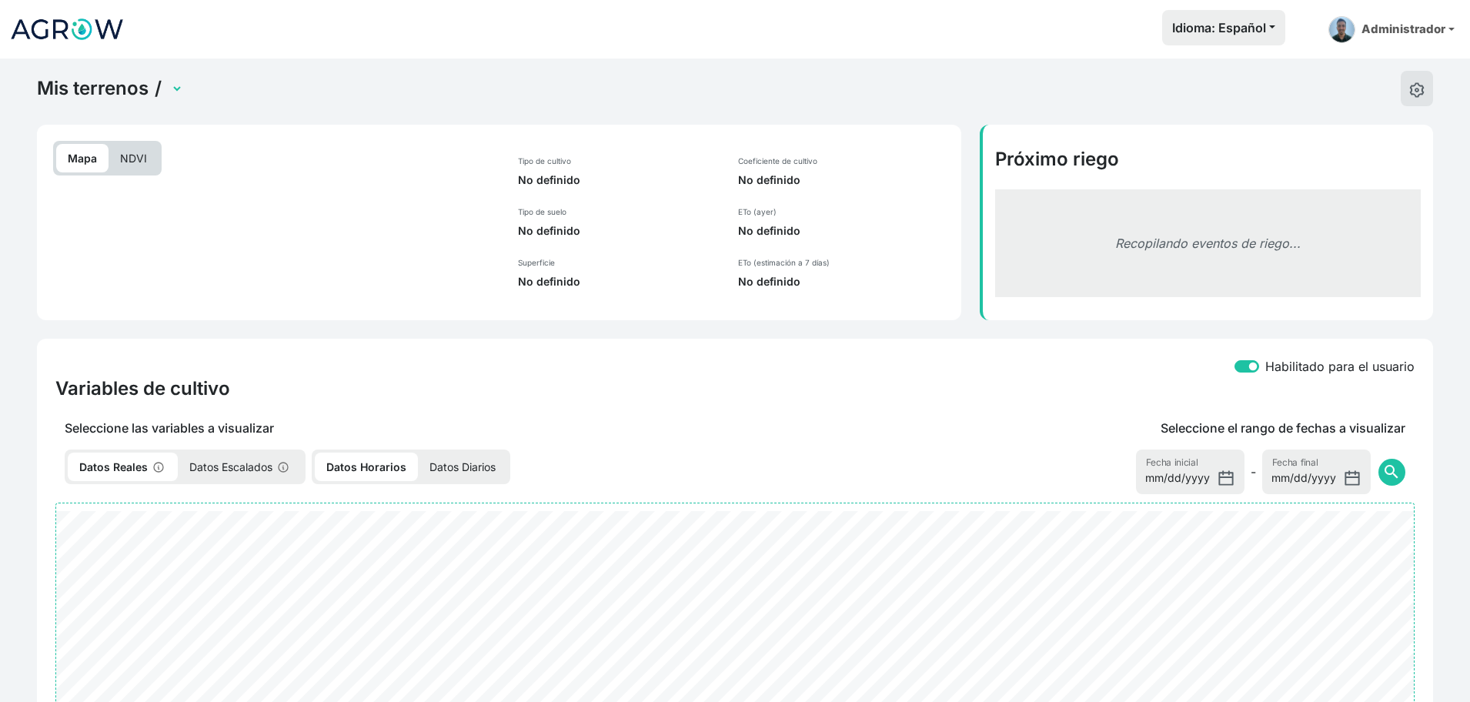
select select "2610"
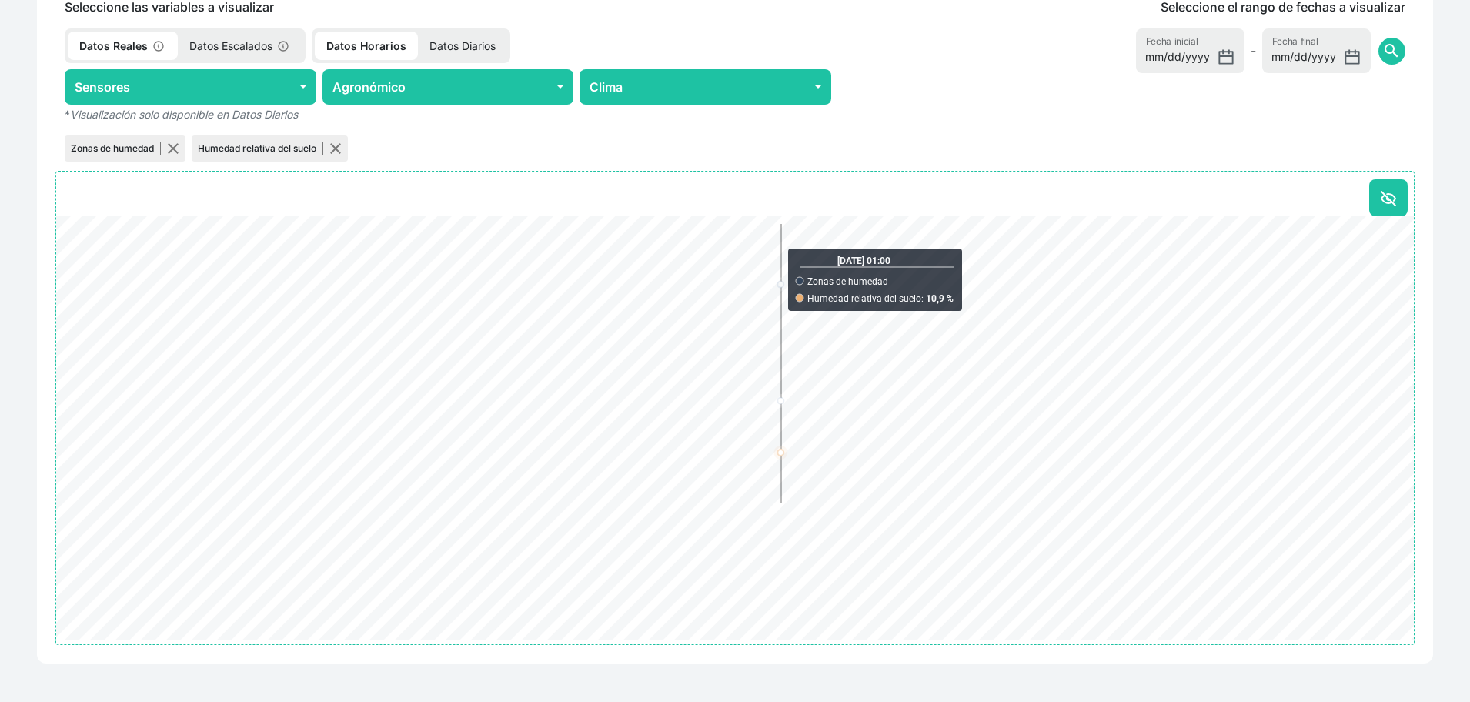
scroll to position [687, 0]
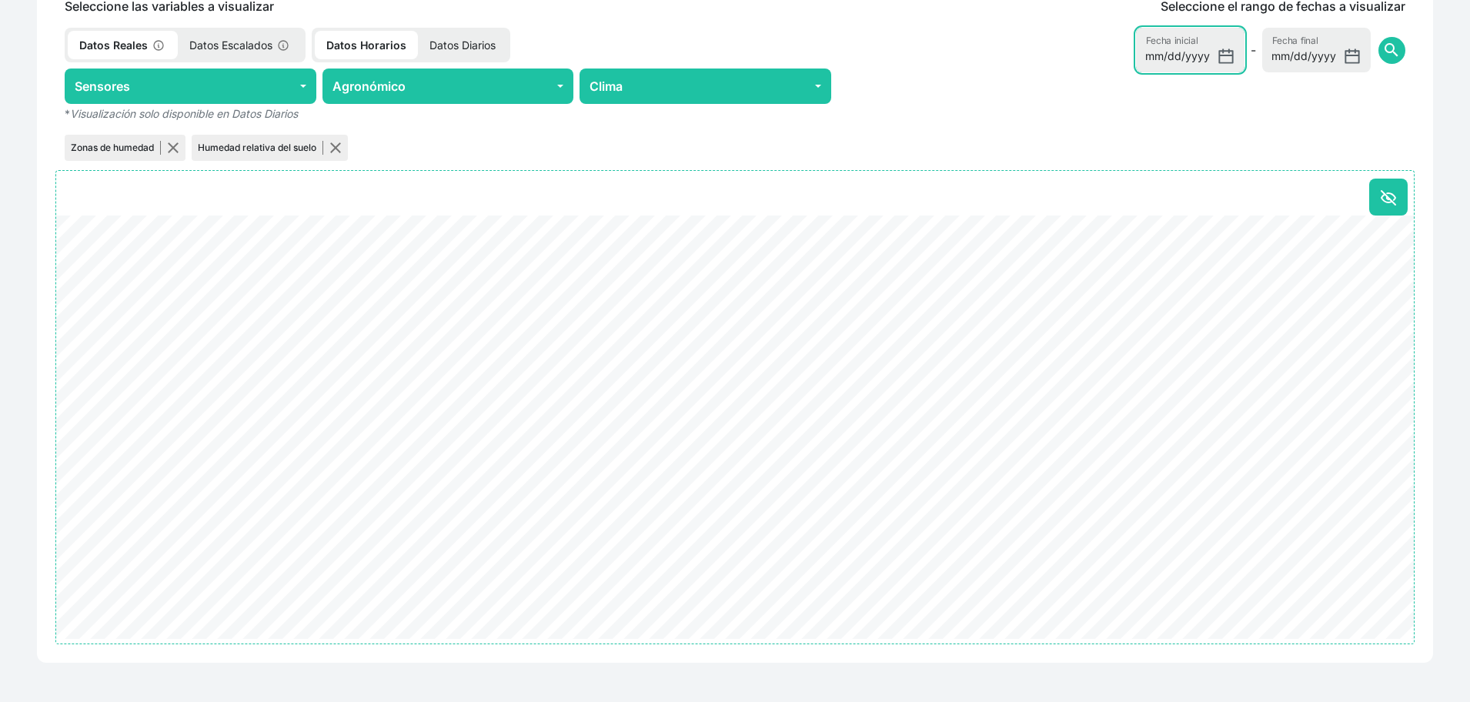
click at [1226, 58] on input "[DATE]" at bounding box center [1190, 50] width 109 height 45
click at [1396, 55] on span "search" at bounding box center [1391, 50] width 18 height 18
click at [1223, 55] on input "[DATE]" at bounding box center [1190, 50] width 109 height 45
type input "[DATE]"
click at [1398, 53] on span "search" at bounding box center [1391, 50] width 18 height 18
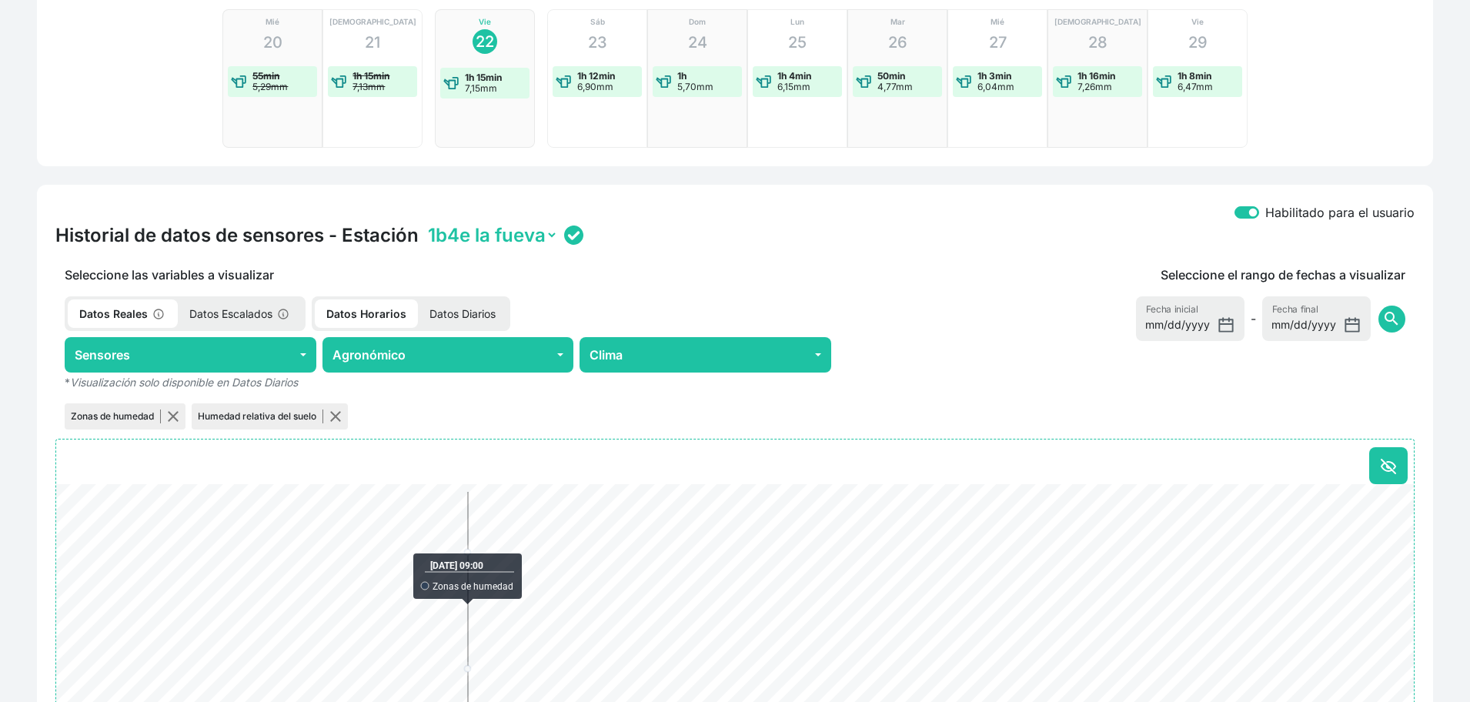
scroll to position [0, 0]
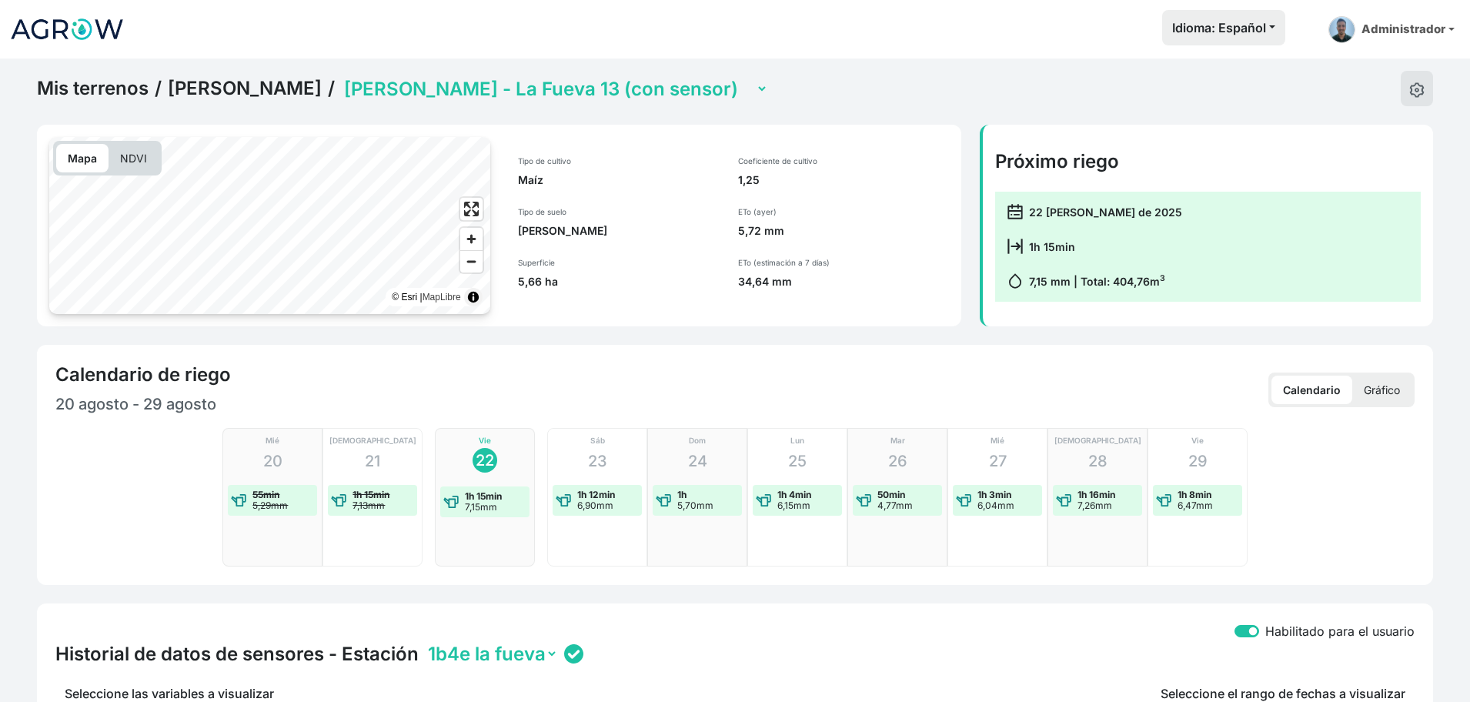
click at [139, 162] on p "NDVI" at bounding box center [134, 158] width 50 height 28
click at [252, 81] on link "[PERSON_NAME]" at bounding box center [245, 88] width 154 height 23
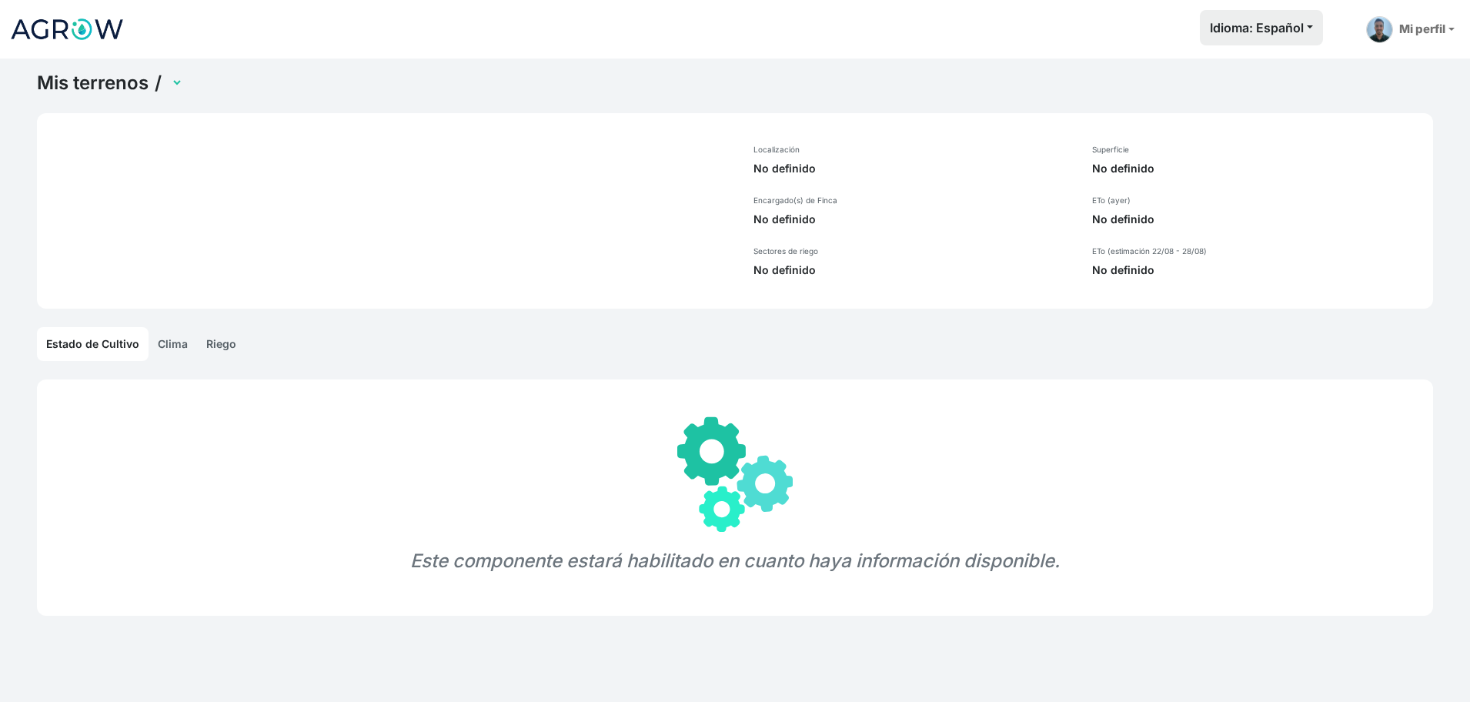
select select "1286"
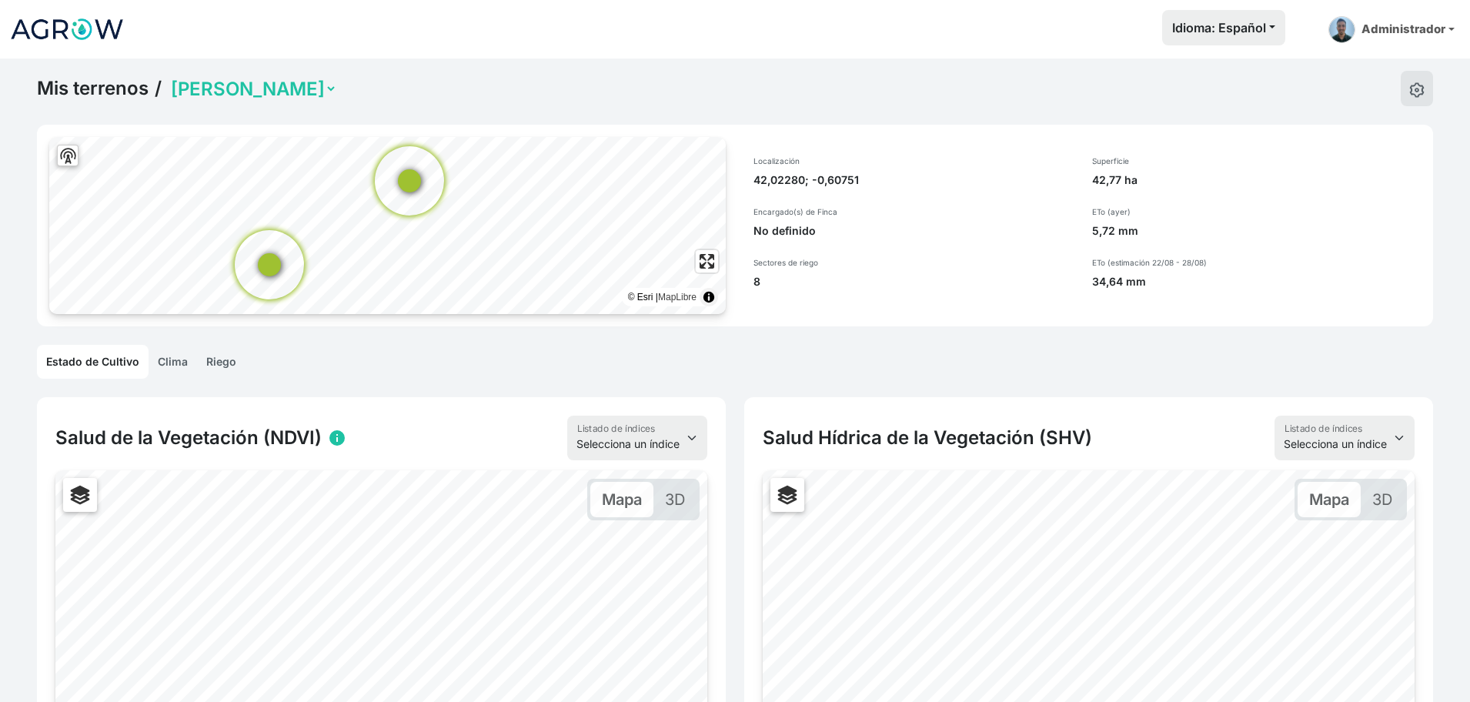
click at [230, 352] on link "Riego" at bounding box center [221, 362] width 48 height 34
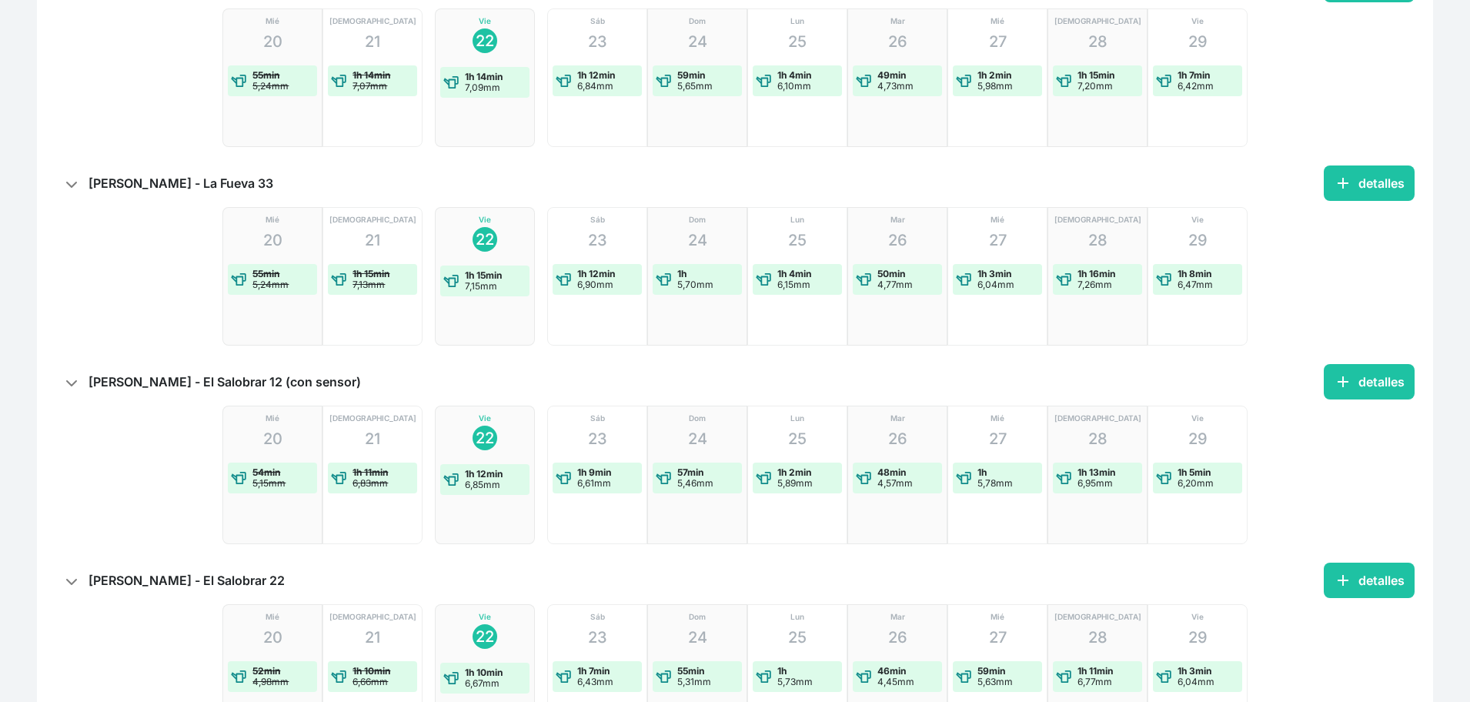
scroll to position [713, 0]
click at [1388, 377] on button "add detalles" at bounding box center [1369, 380] width 91 height 35
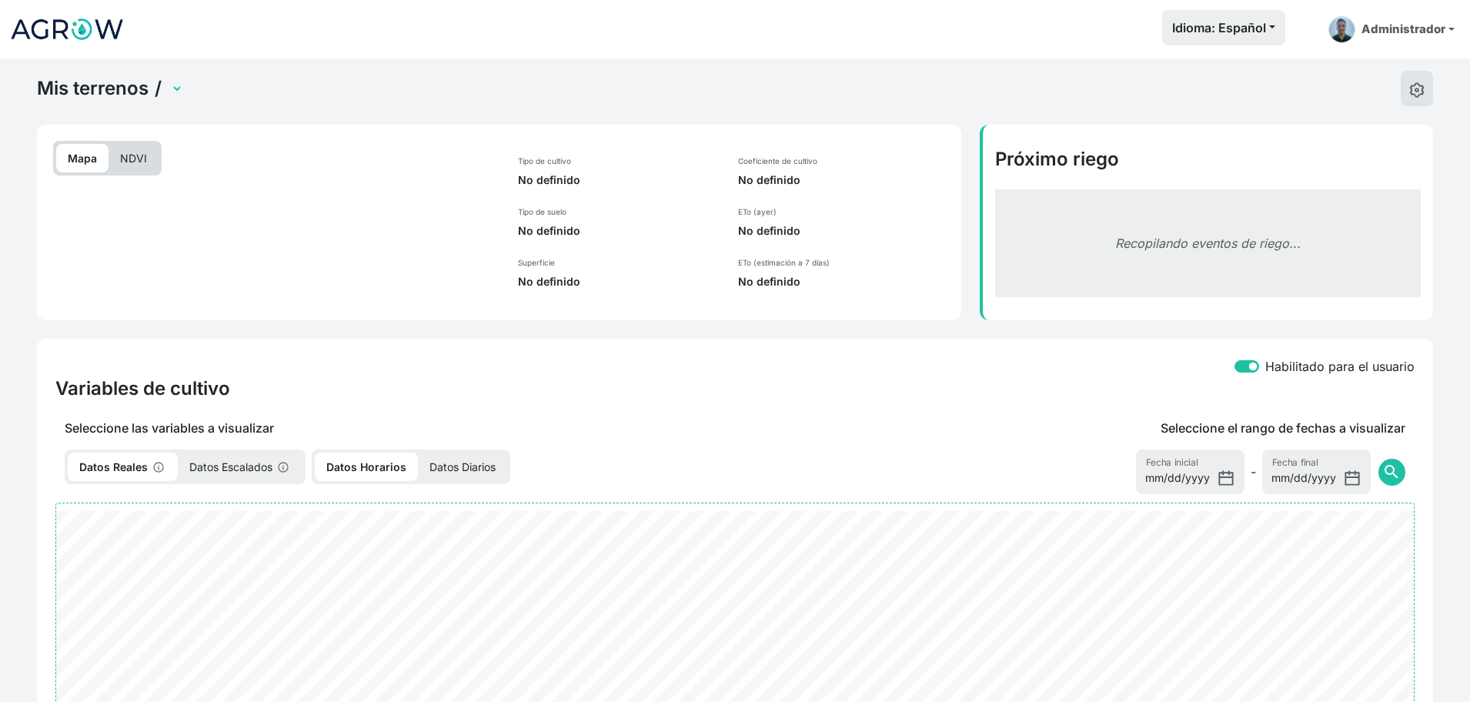
select select "2613"
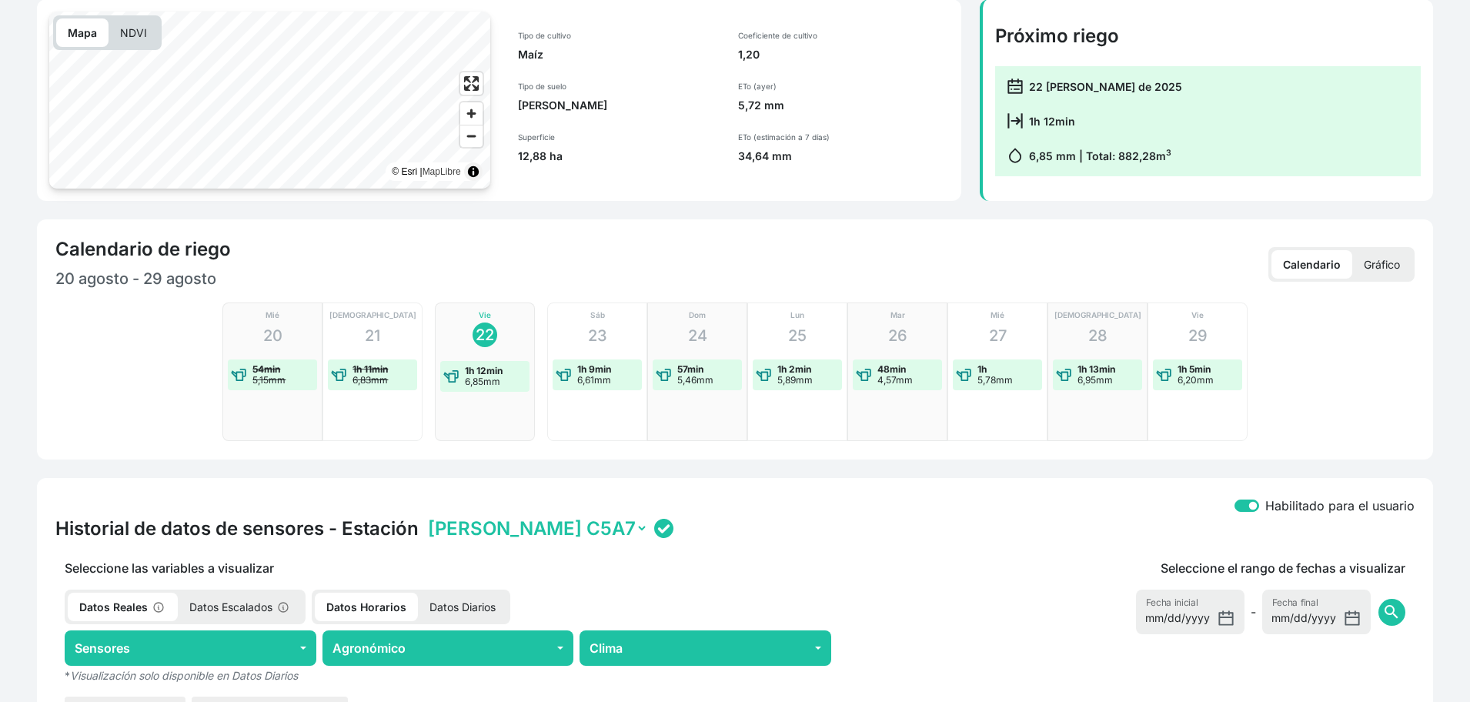
scroll to position [125, 0]
